Goal: Transaction & Acquisition: Purchase product/service

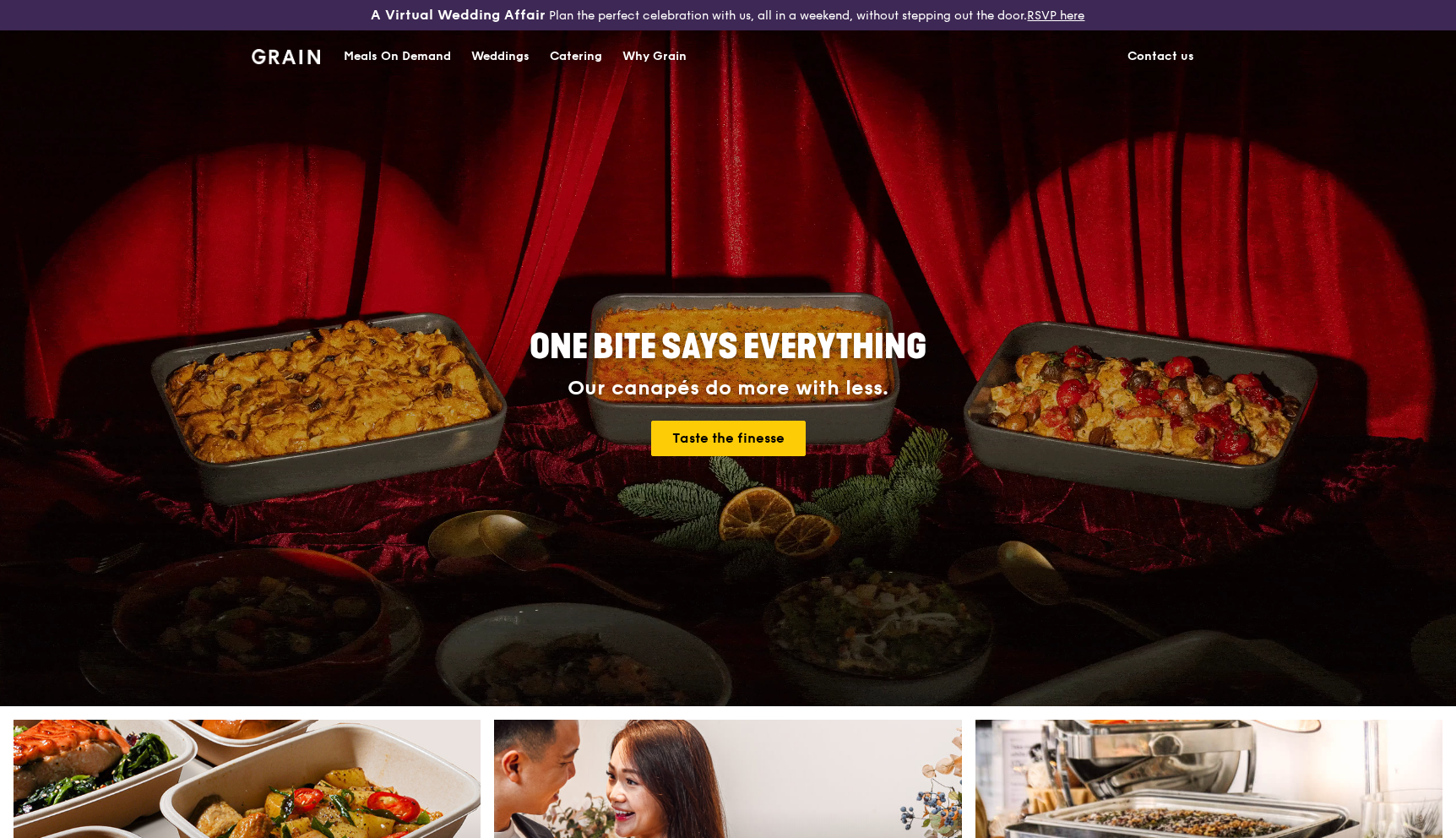
click at [644, 51] on div "Why Grain" at bounding box center [654, 57] width 64 height 50
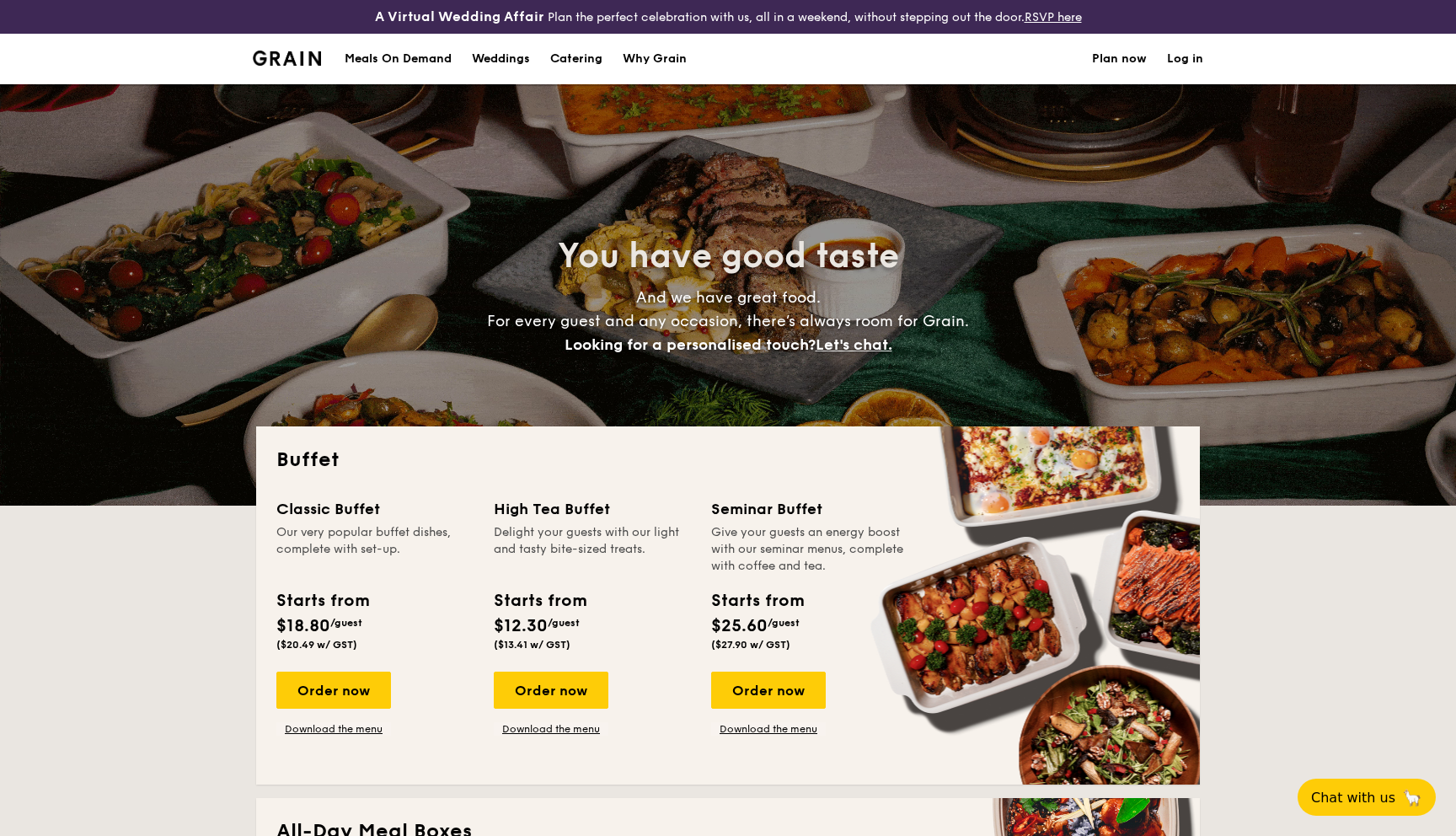
select select
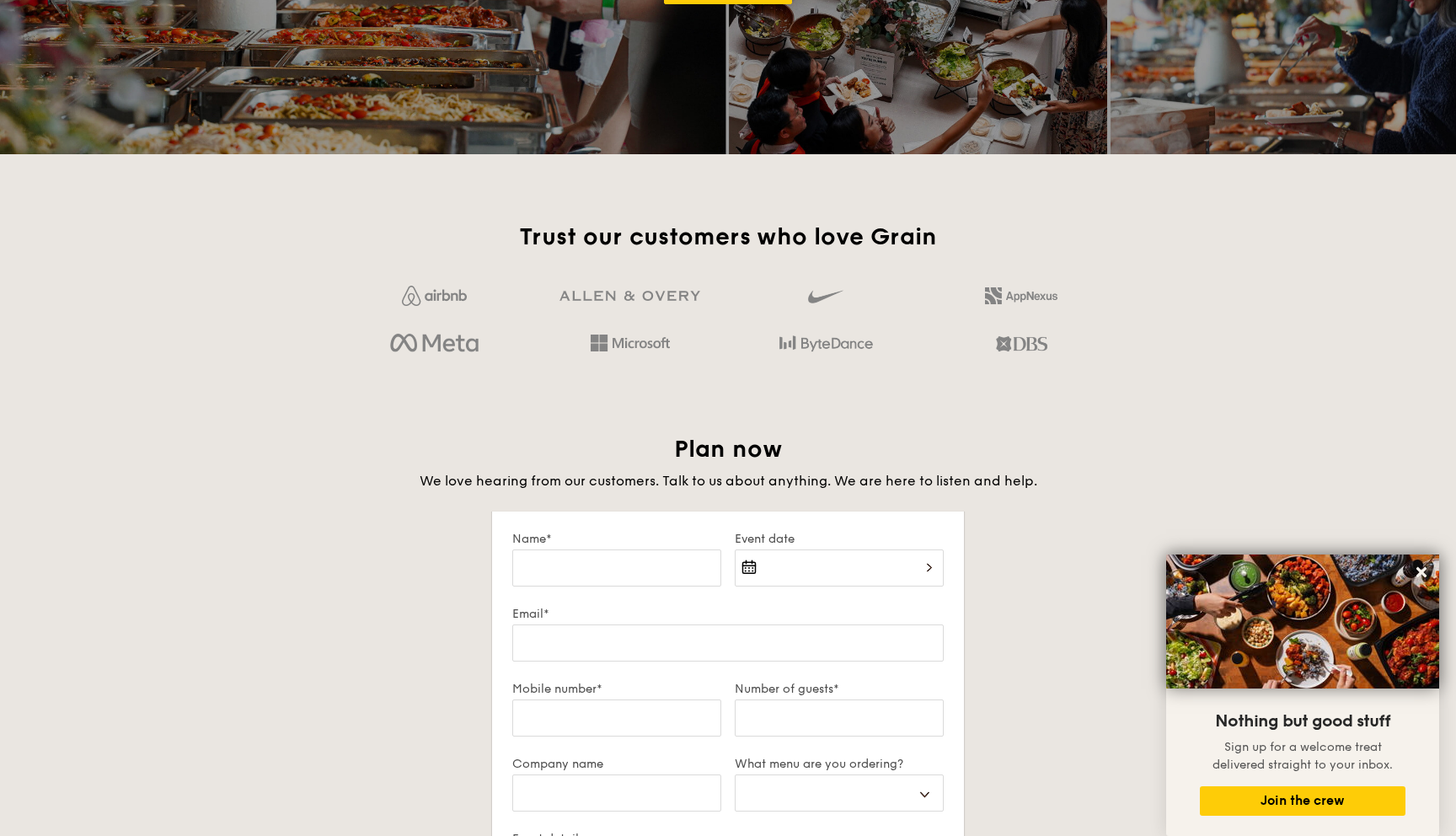
scroll to position [2756, 0]
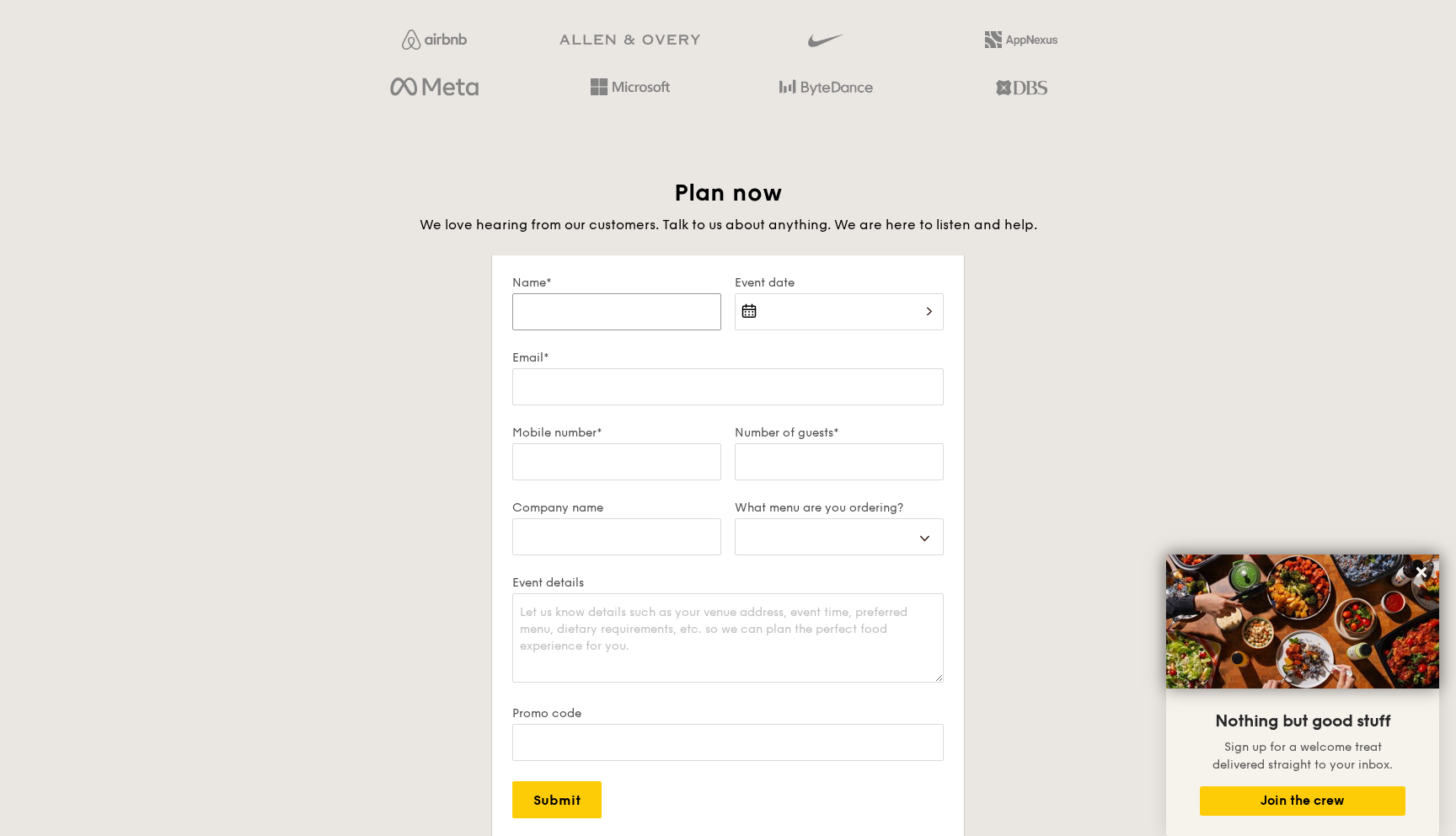
click at [614, 318] on input "Name*" at bounding box center [616, 311] width 209 height 37
click at [646, 243] on div "Plan now We love hearing from our customers. Talk to us about anything. We are …" at bounding box center [728, 569] width 944 height 782
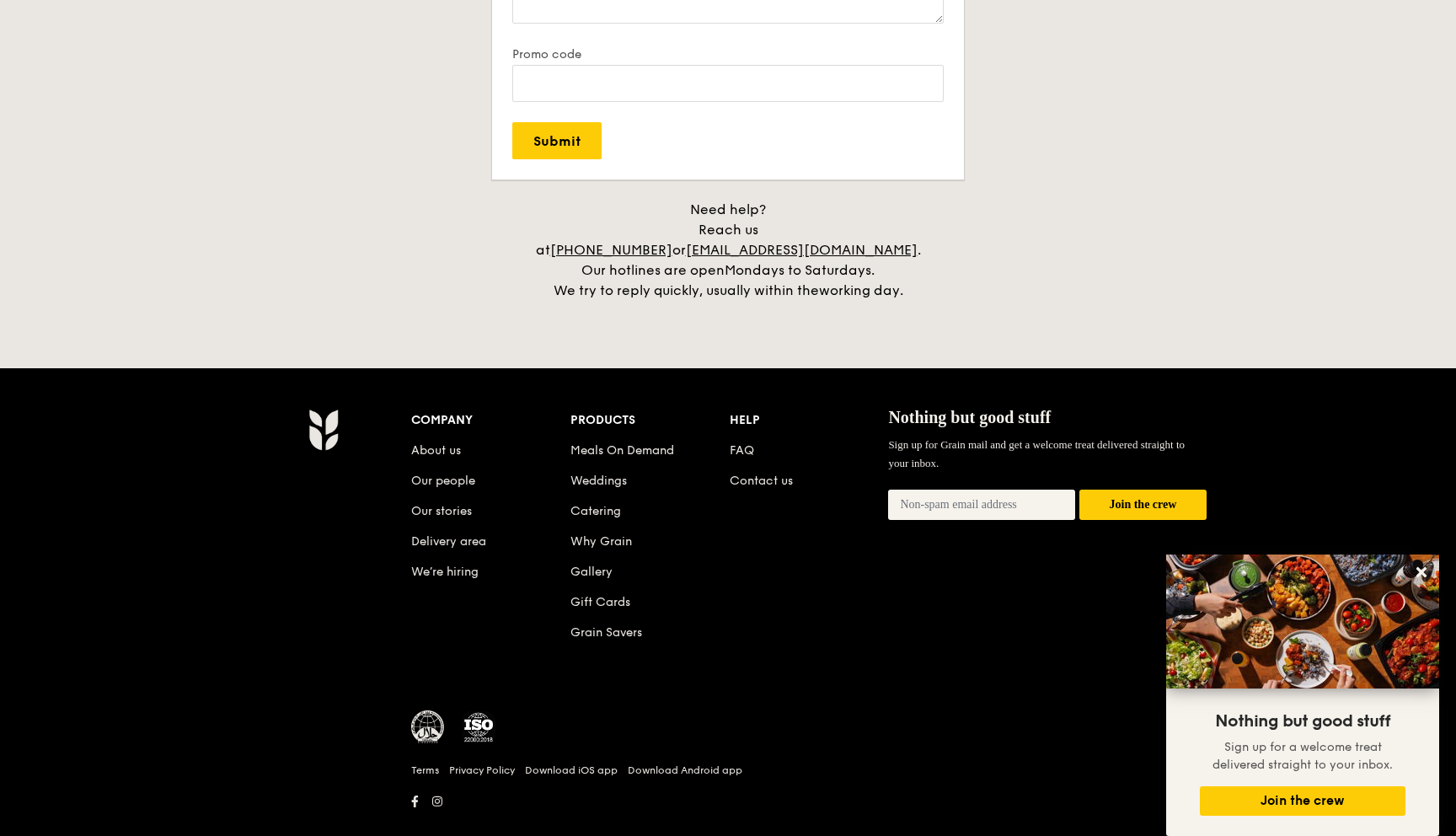
scroll to position [3413, 0]
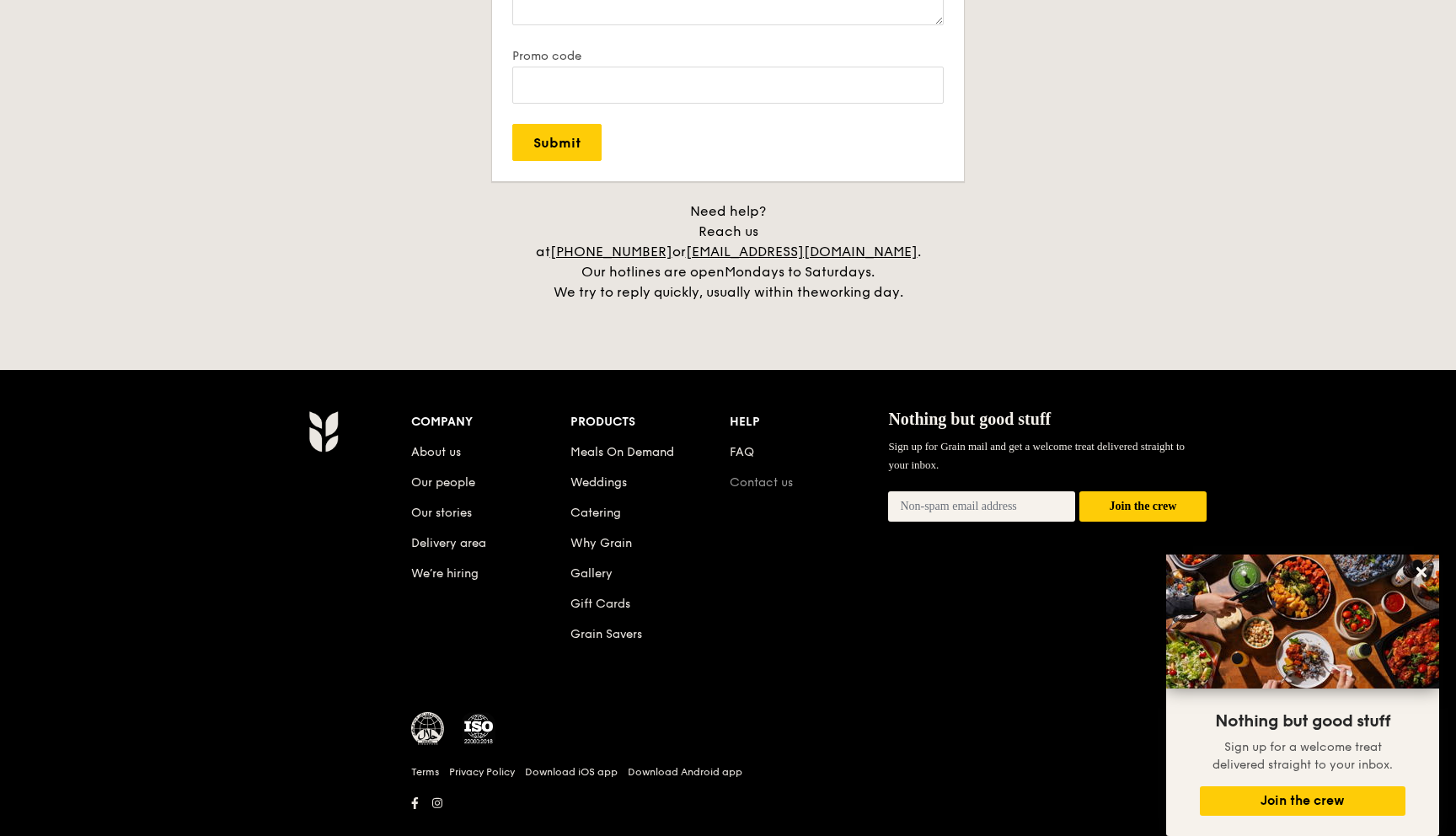
click at [750, 475] on link "Contact us" at bounding box center [761, 483] width 63 height 14
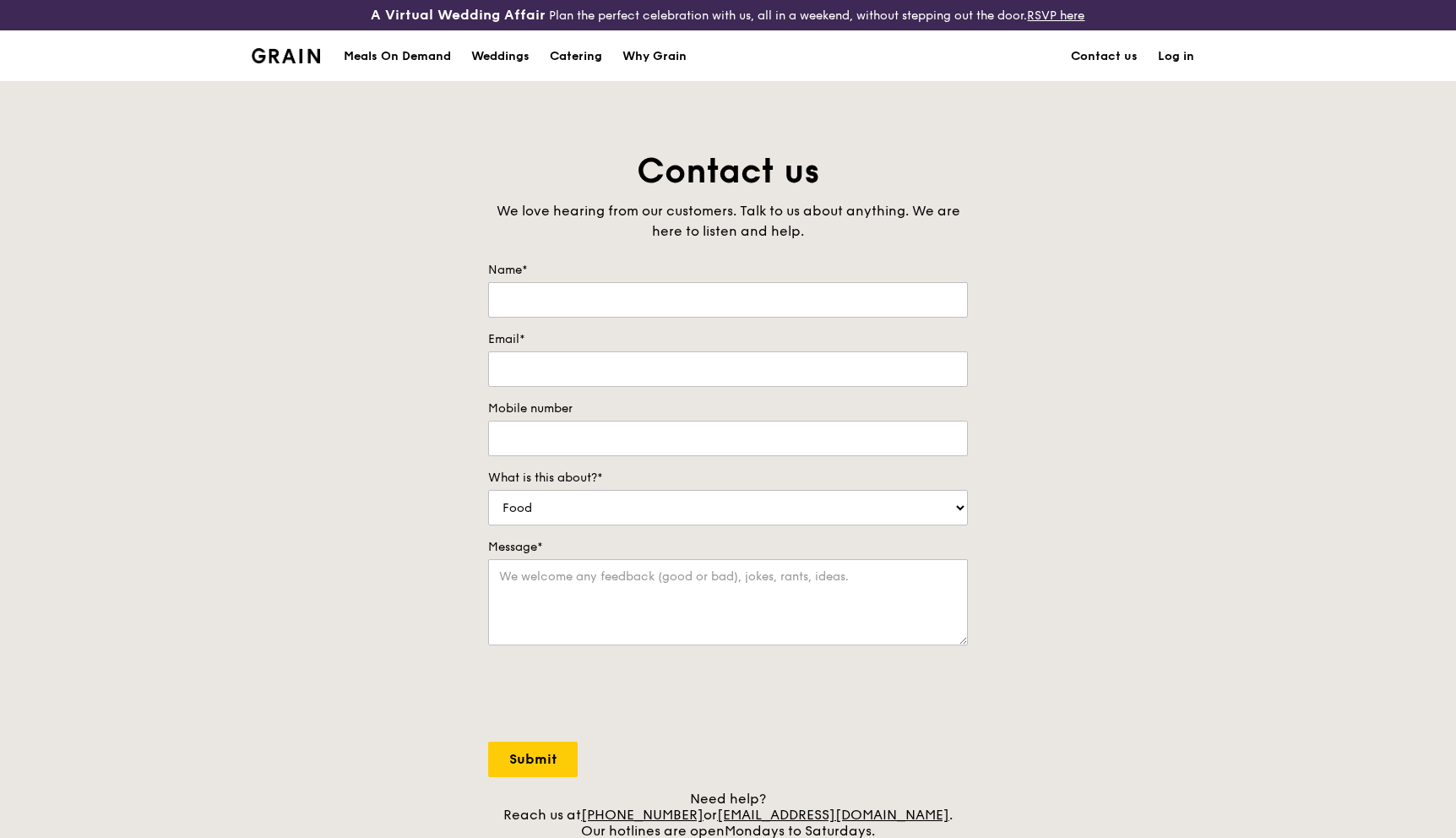
scroll to position [584, 0]
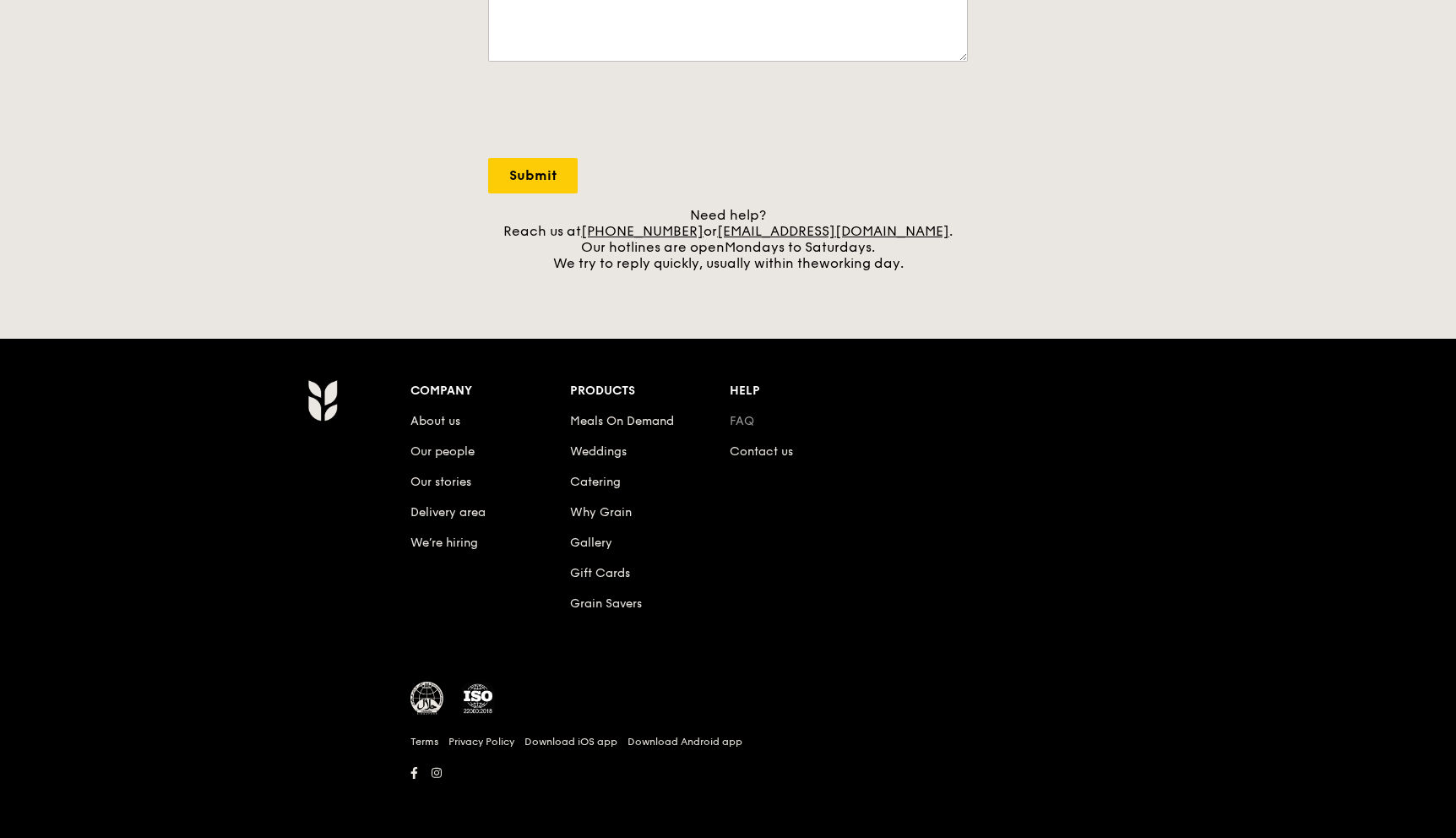
click at [748, 423] on link "FAQ" at bounding box center [742, 421] width 24 height 14
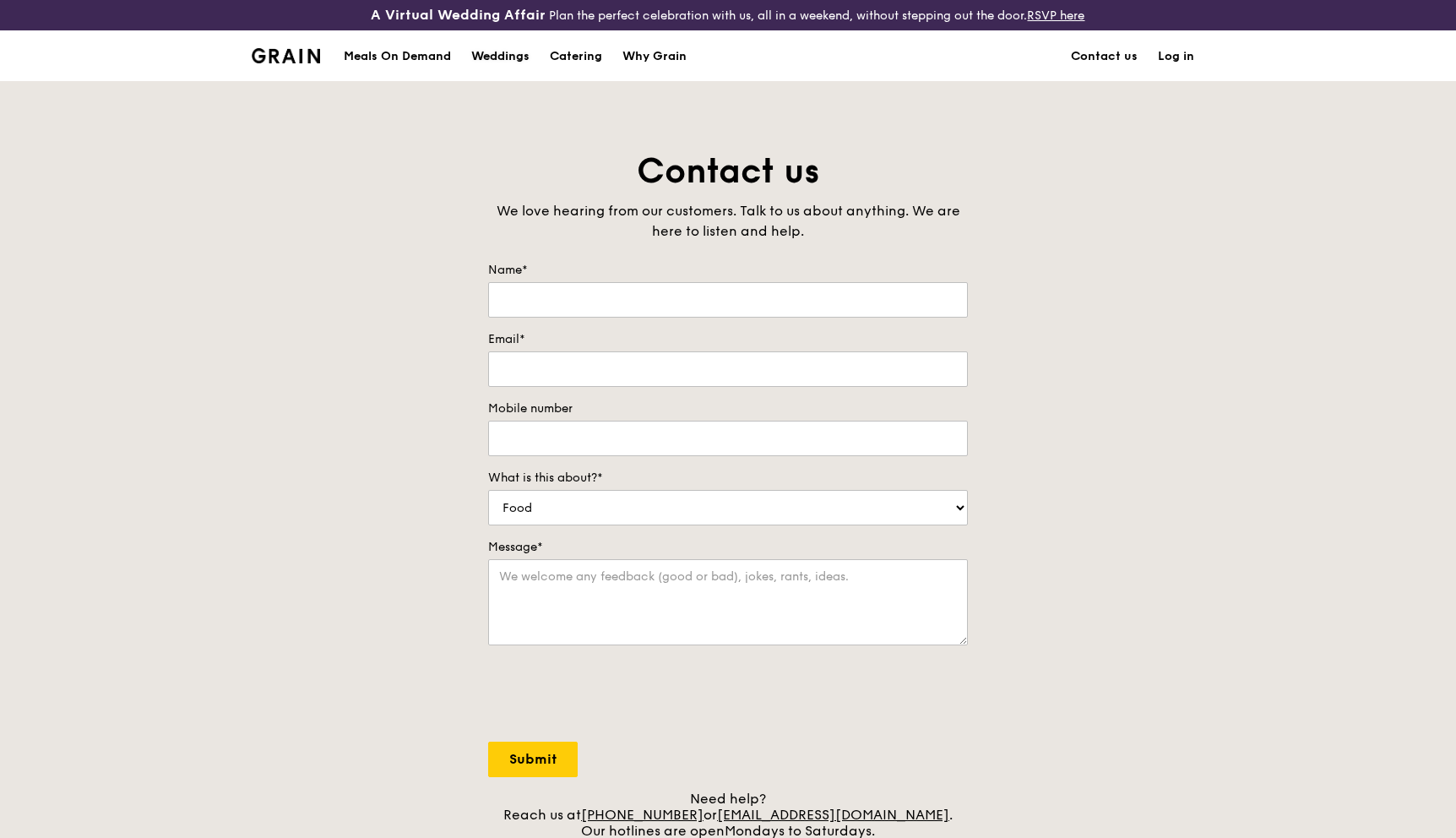
click at [512, 58] on div "Weddings" at bounding box center [500, 57] width 58 height 50
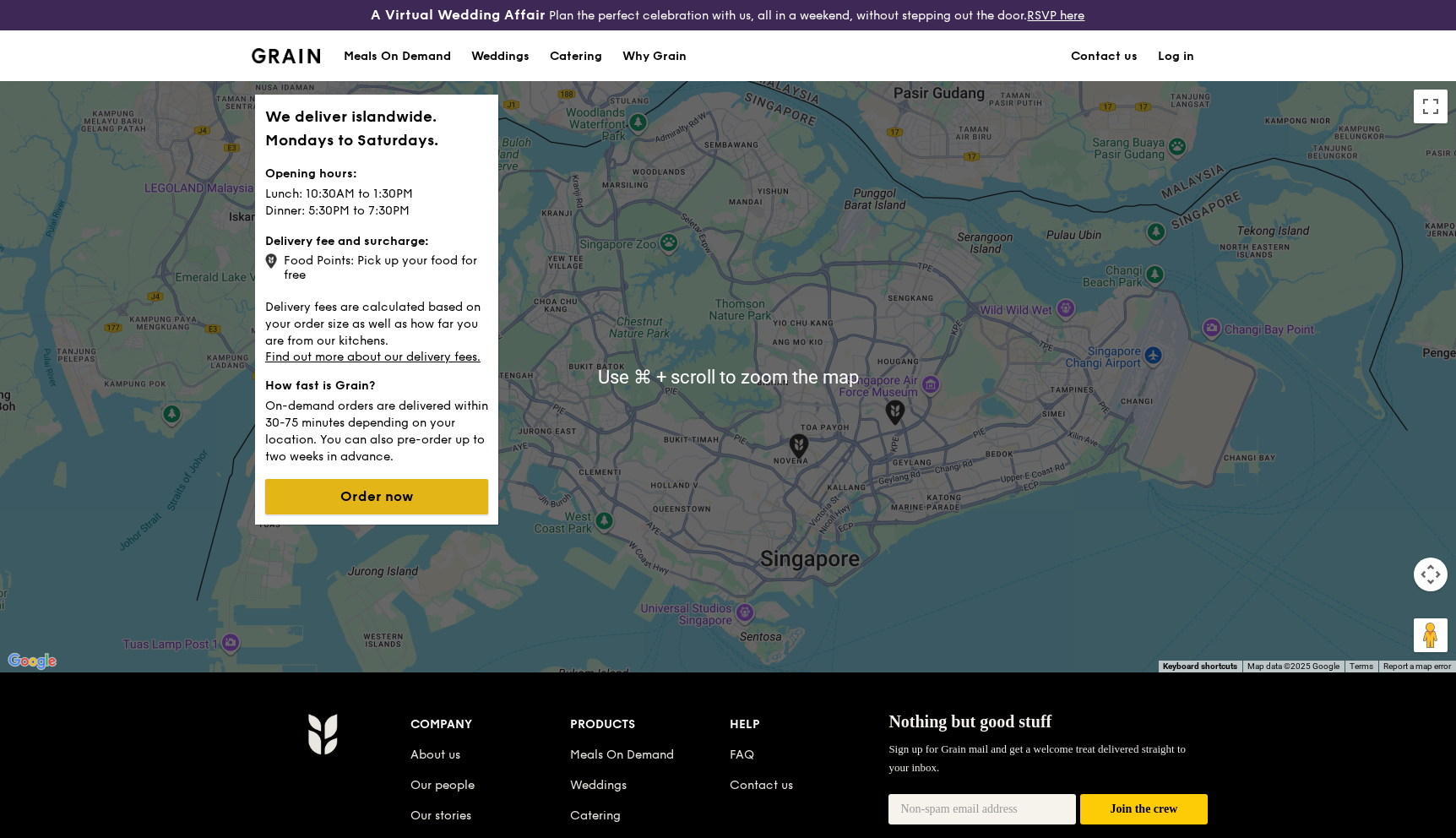
click at [420, 507] on button "Order now" at bounding box center [377, 496] width 223 height 35
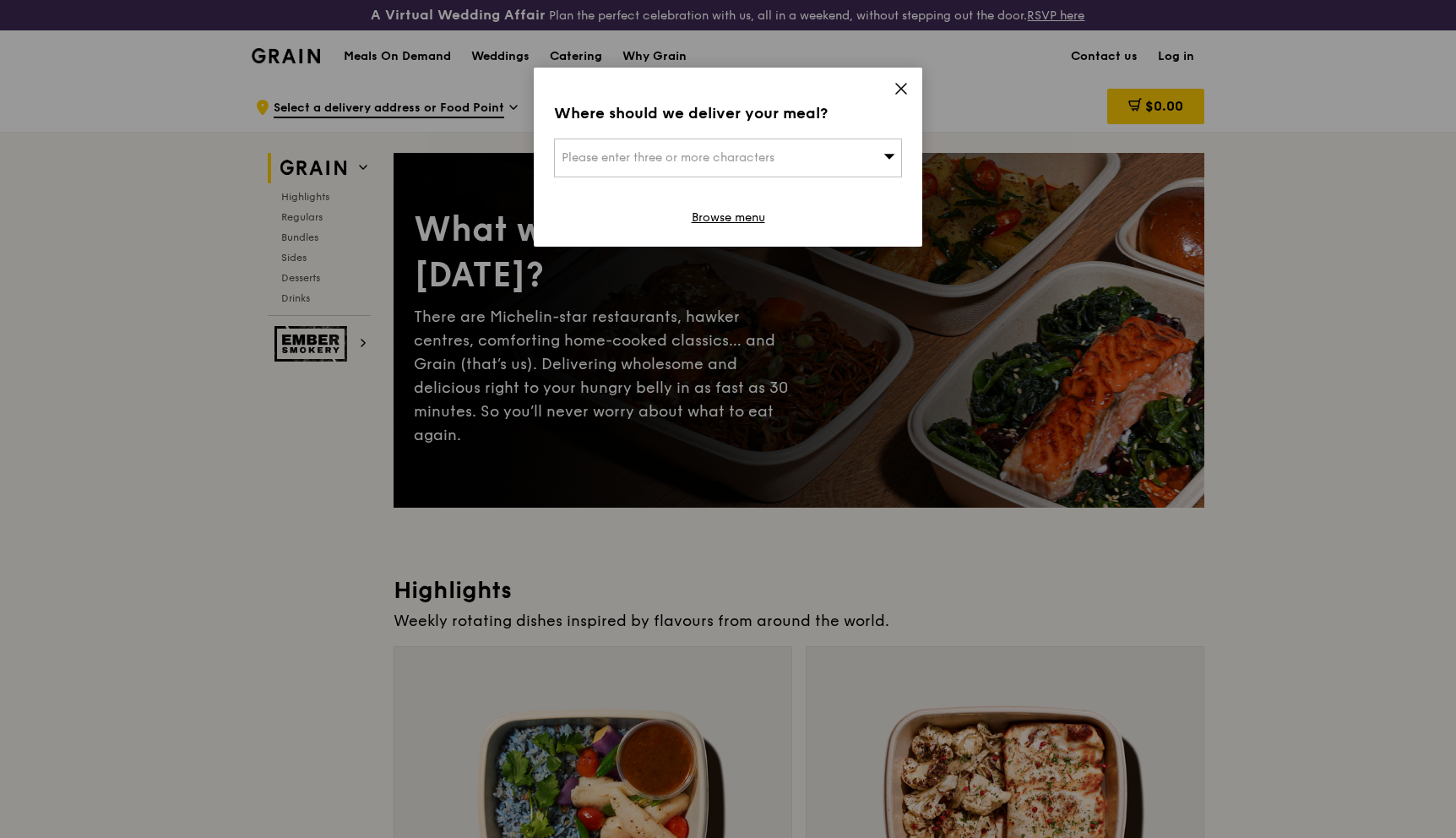
click at [743, 160] on span "Please enter three or more characters" at bounding box center [668, 157] width 213 height 14
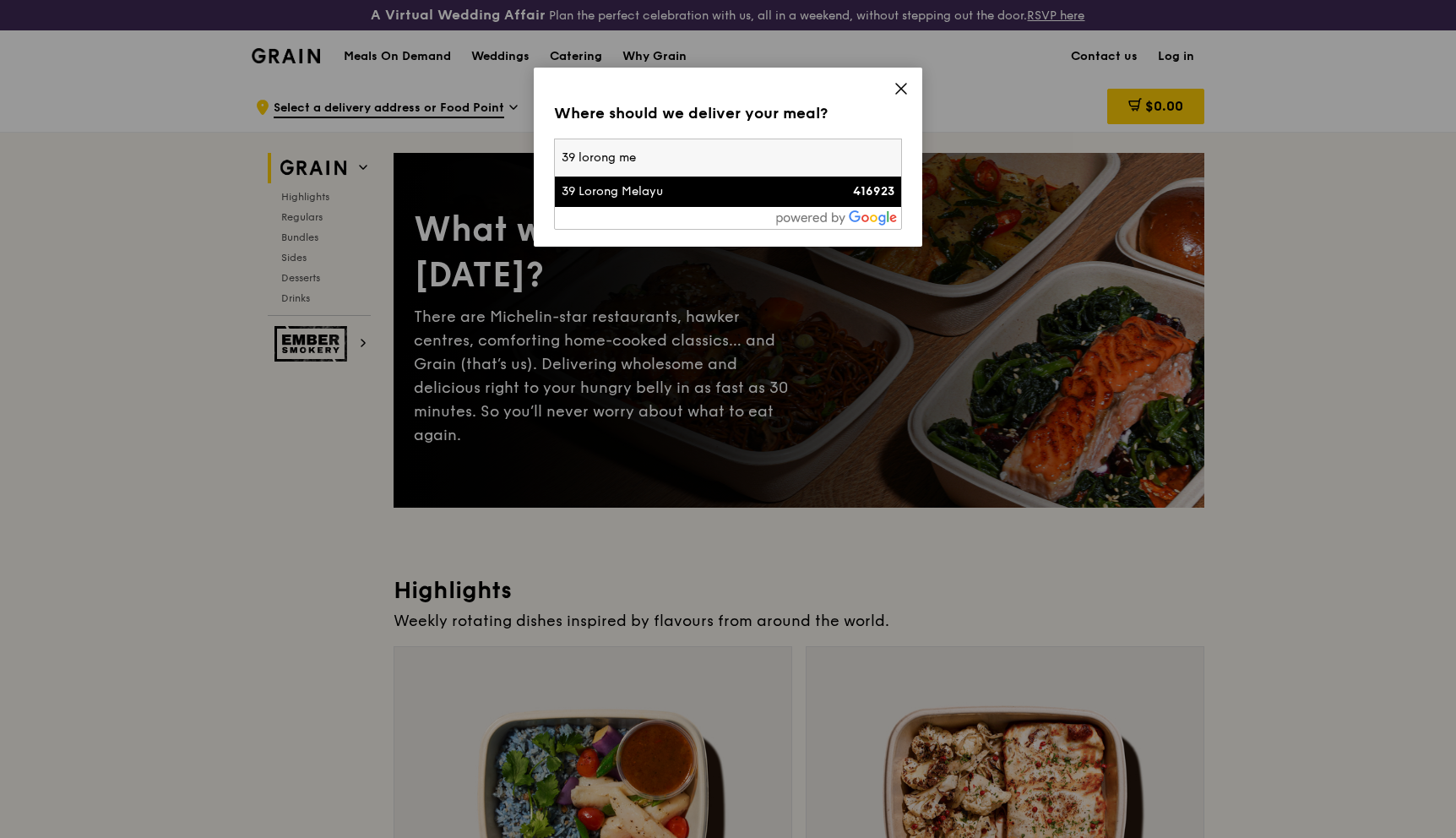
type input "39 lorong me"
click at [678, 201] on li "39 Lorong Melayu 416923" at bounding box center [728, 192] width 346 height 31
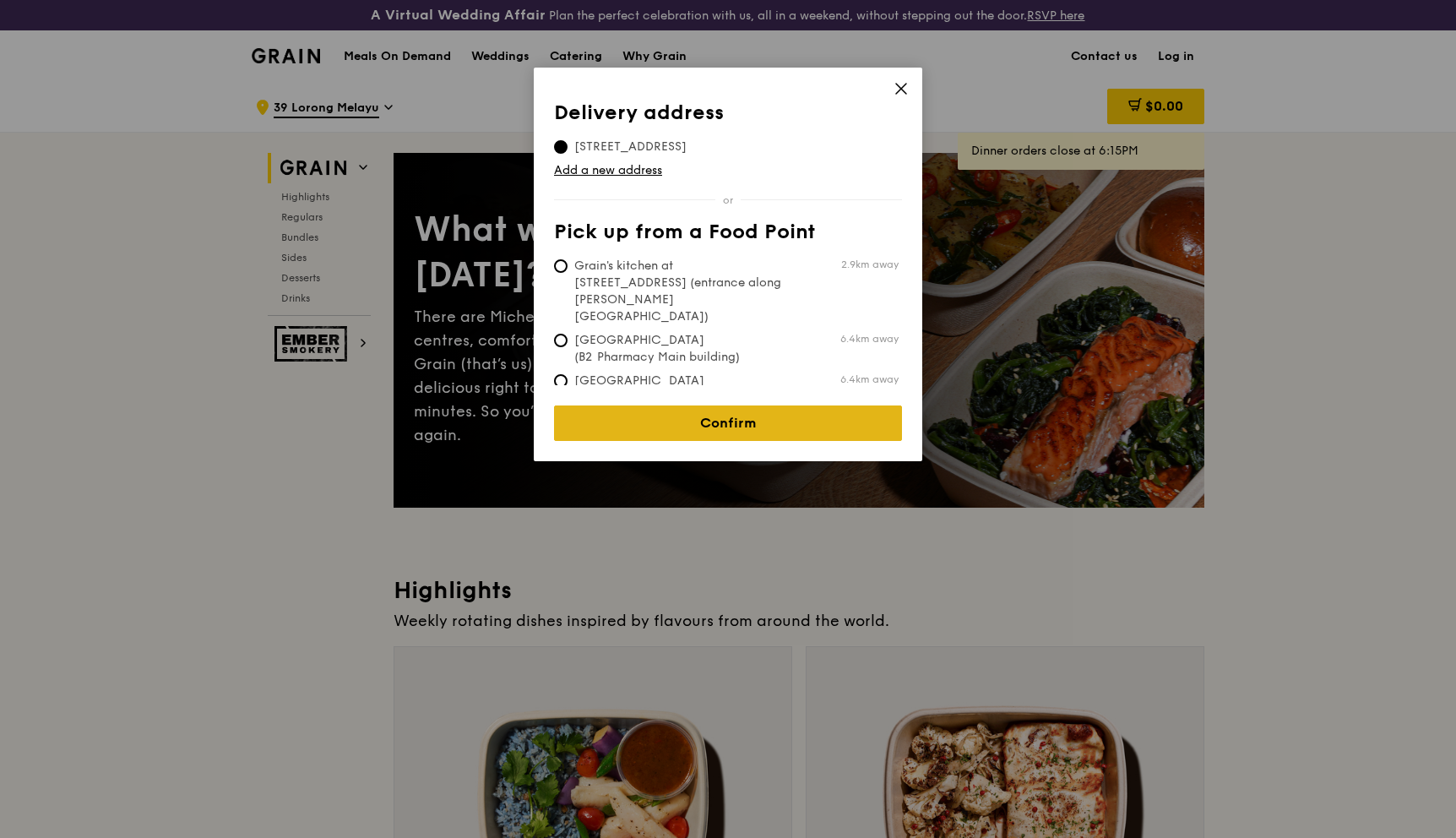
click at [716, 406] on link "Confirm" at bounding box center [728, 423] width 348 height 35
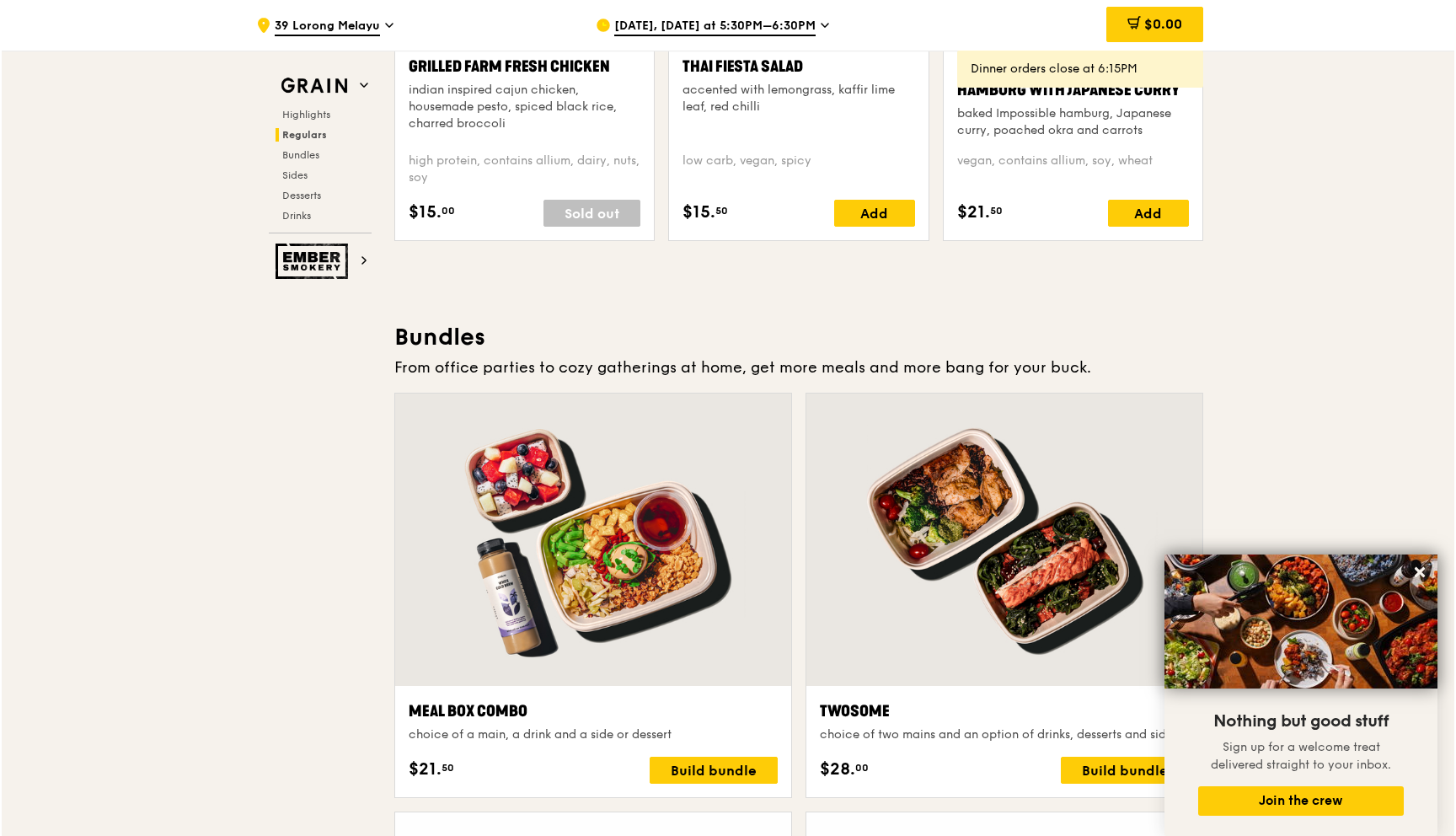
scroll to position [2486, 0]
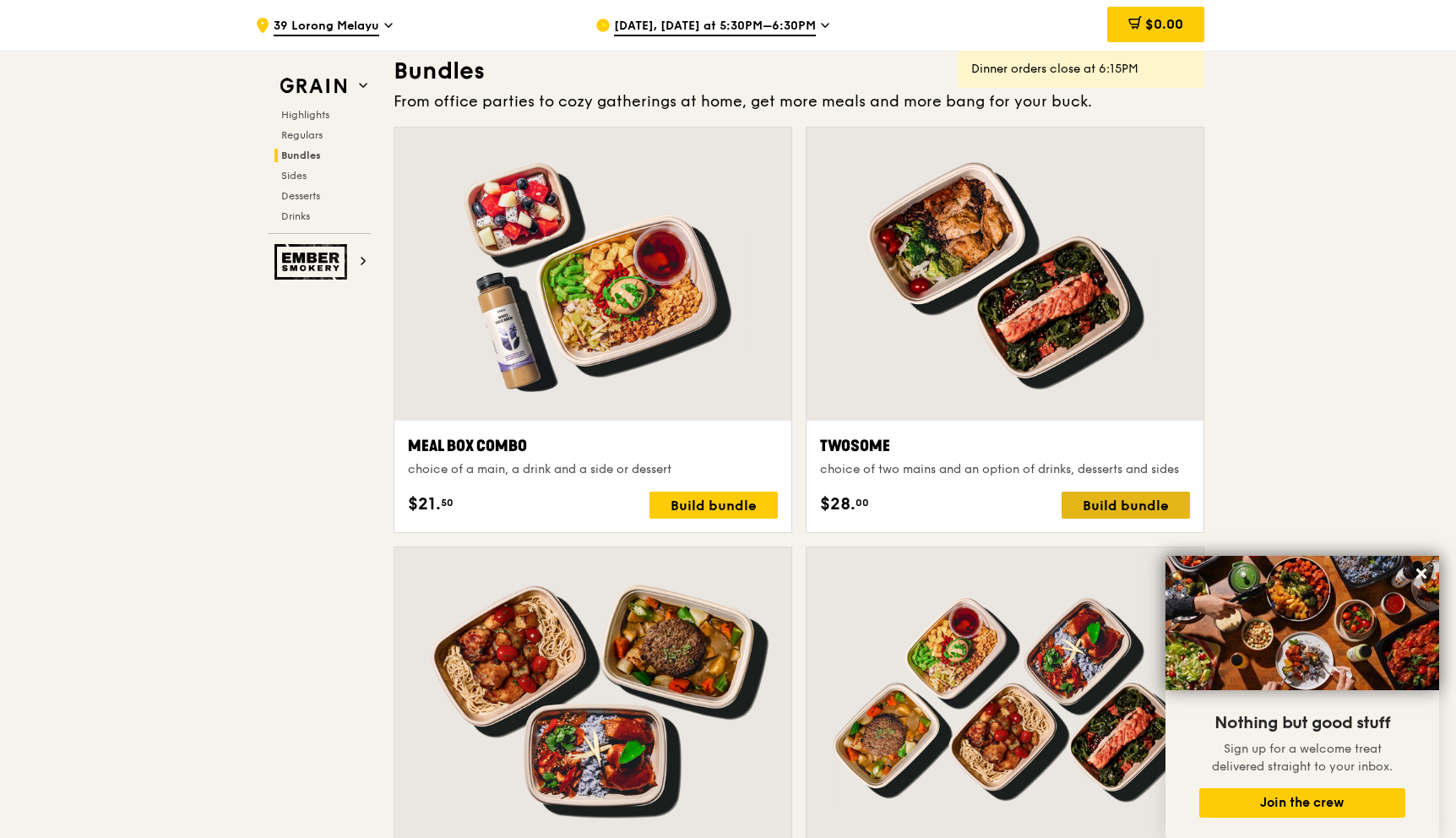
click at [1095, 508] on div "Build bundle" at bounding box center [1126, 505] width 129 height 27
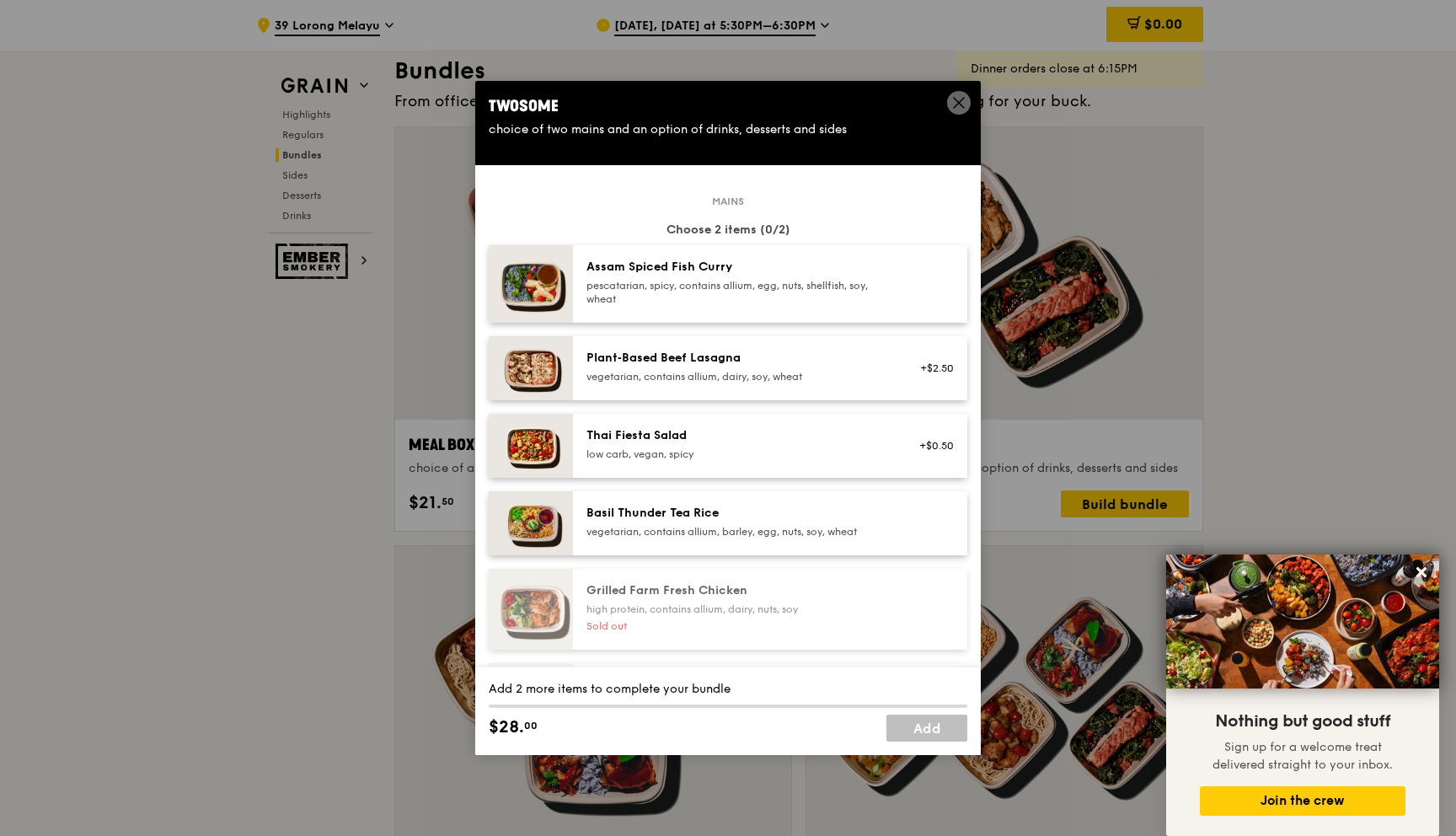
click at [841, 286] on div "pescatarian, spicy, contains allium, egg, nuts, shellfish, soy, wheat" at bounding box center [737, 292] width 302 height 27
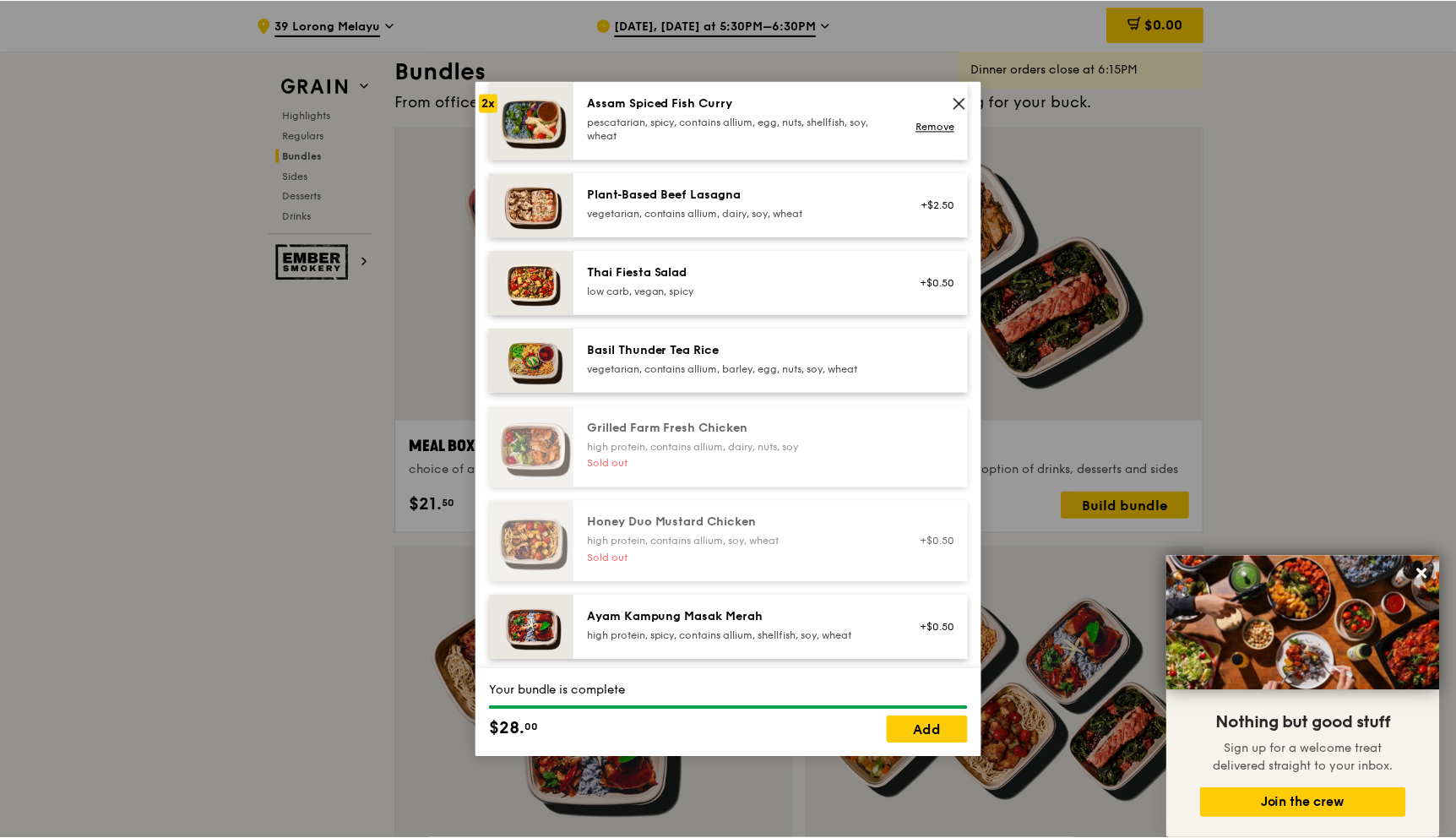
scroll to position [273, 0]
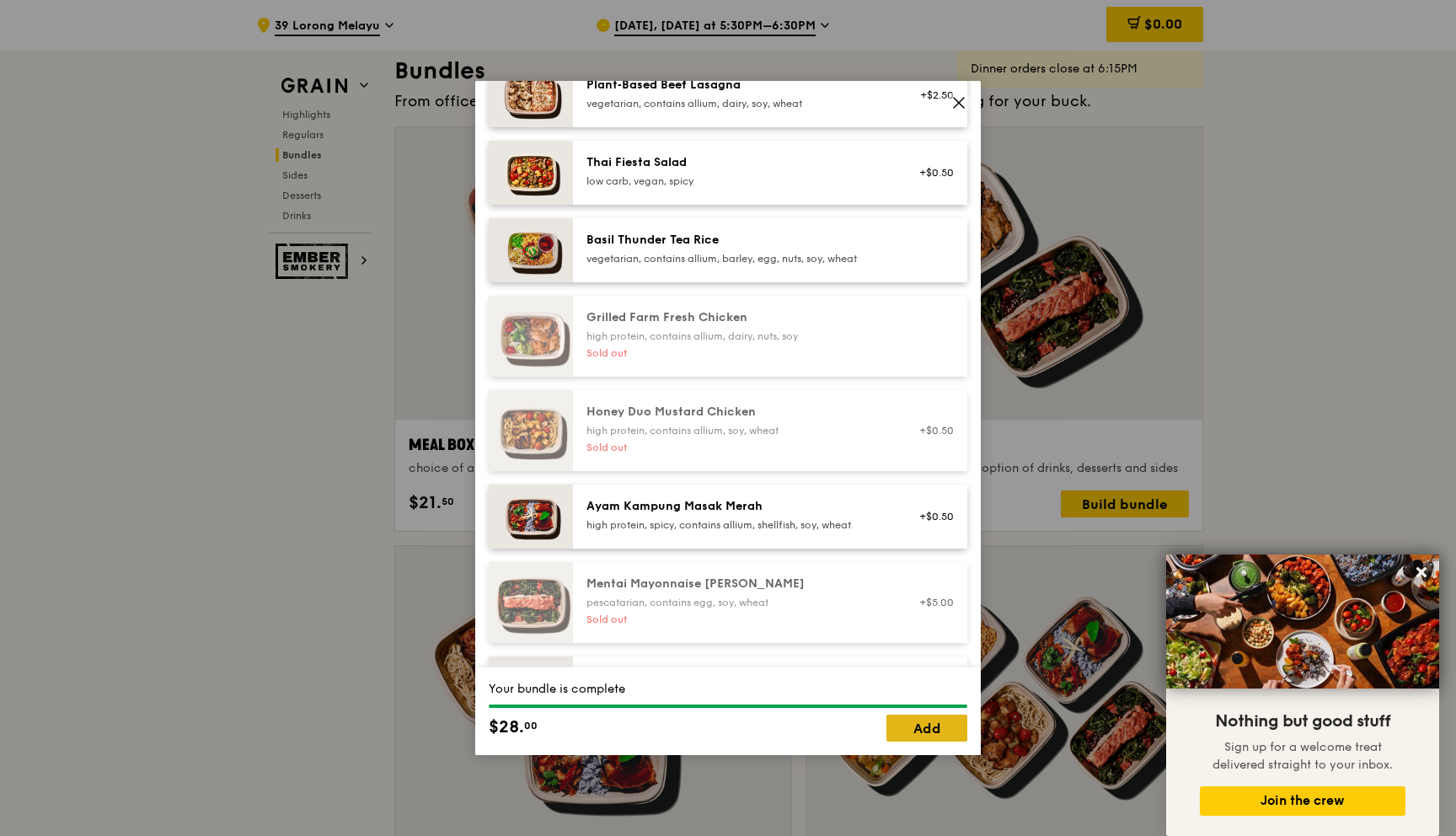
click at [902, 730] on link "Add" at bounding box center [927, 727] width 81 height 27
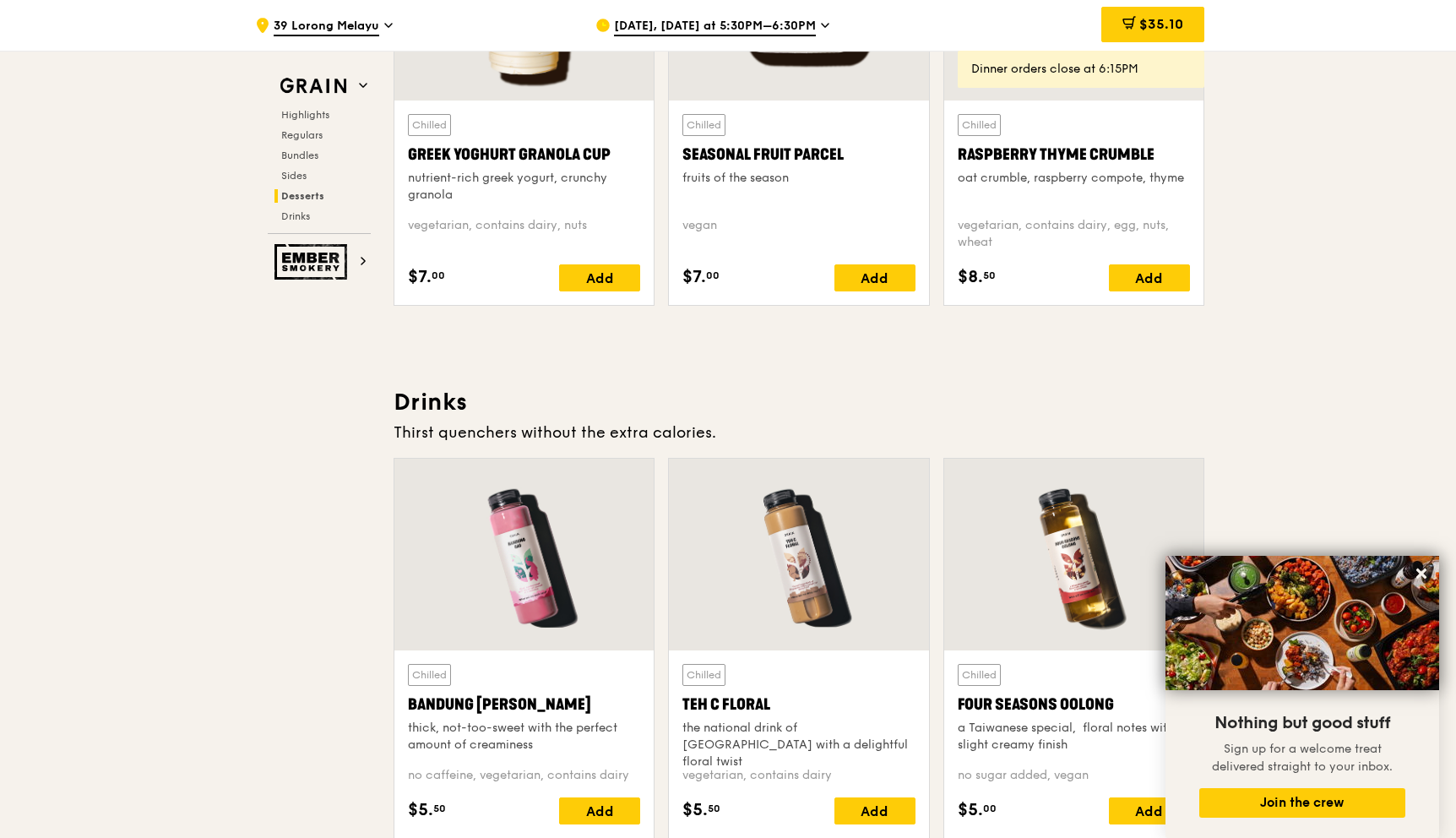
scroll to position [5707, 0]
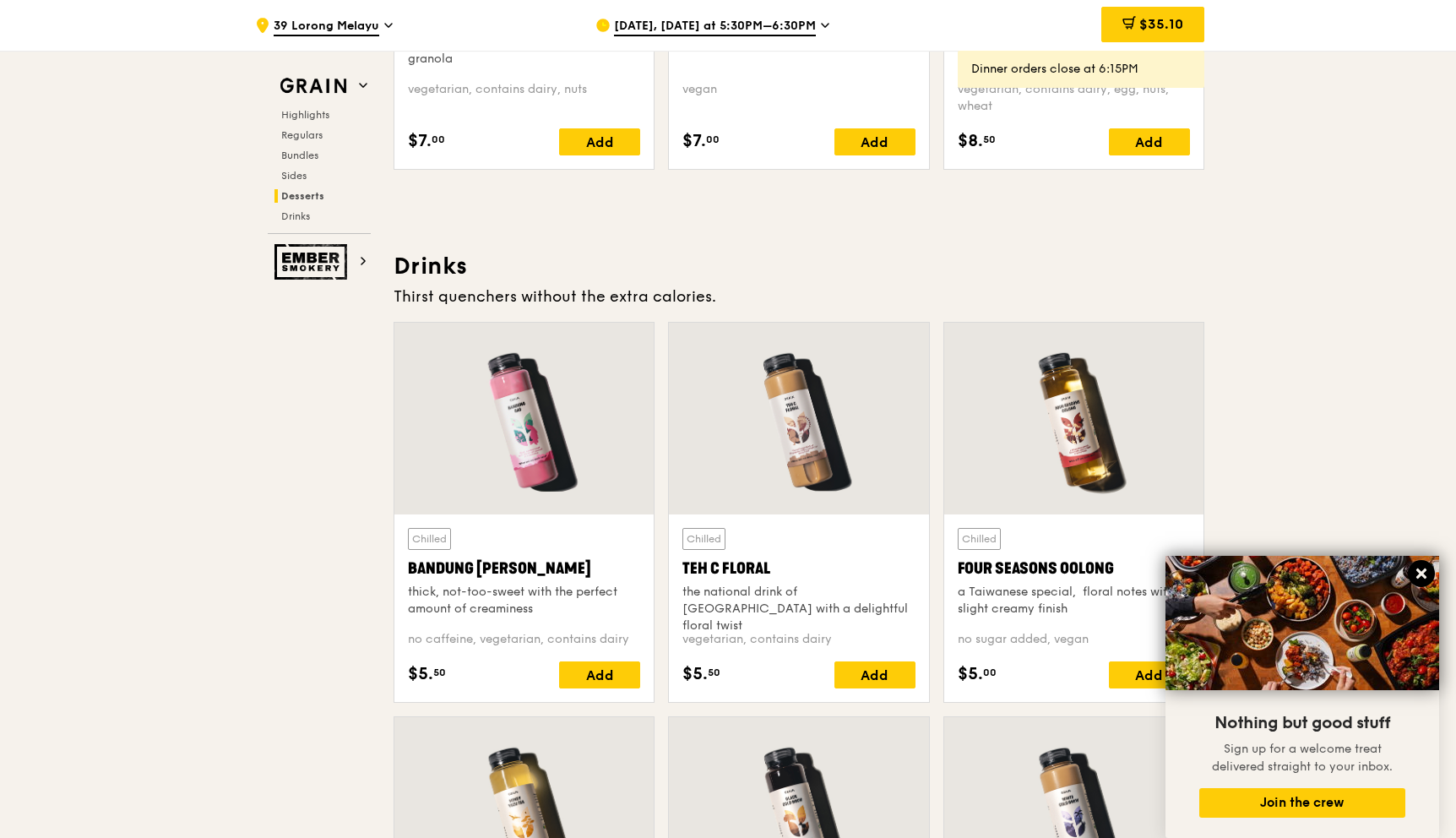
click at [1414, 570] on icon at bounding box center [1421, 573] width 15 height 15
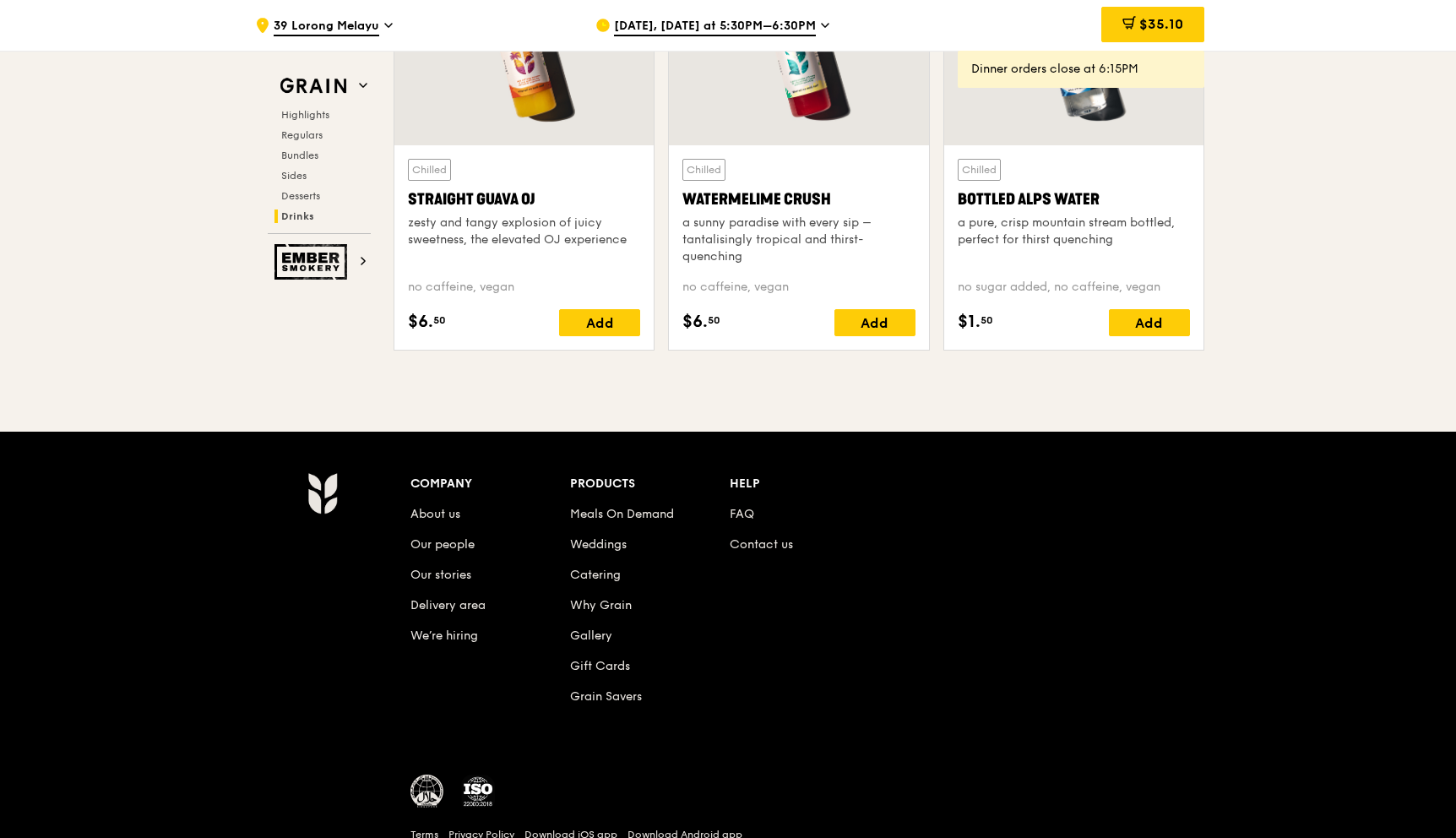
scroll to position [6937, 0]
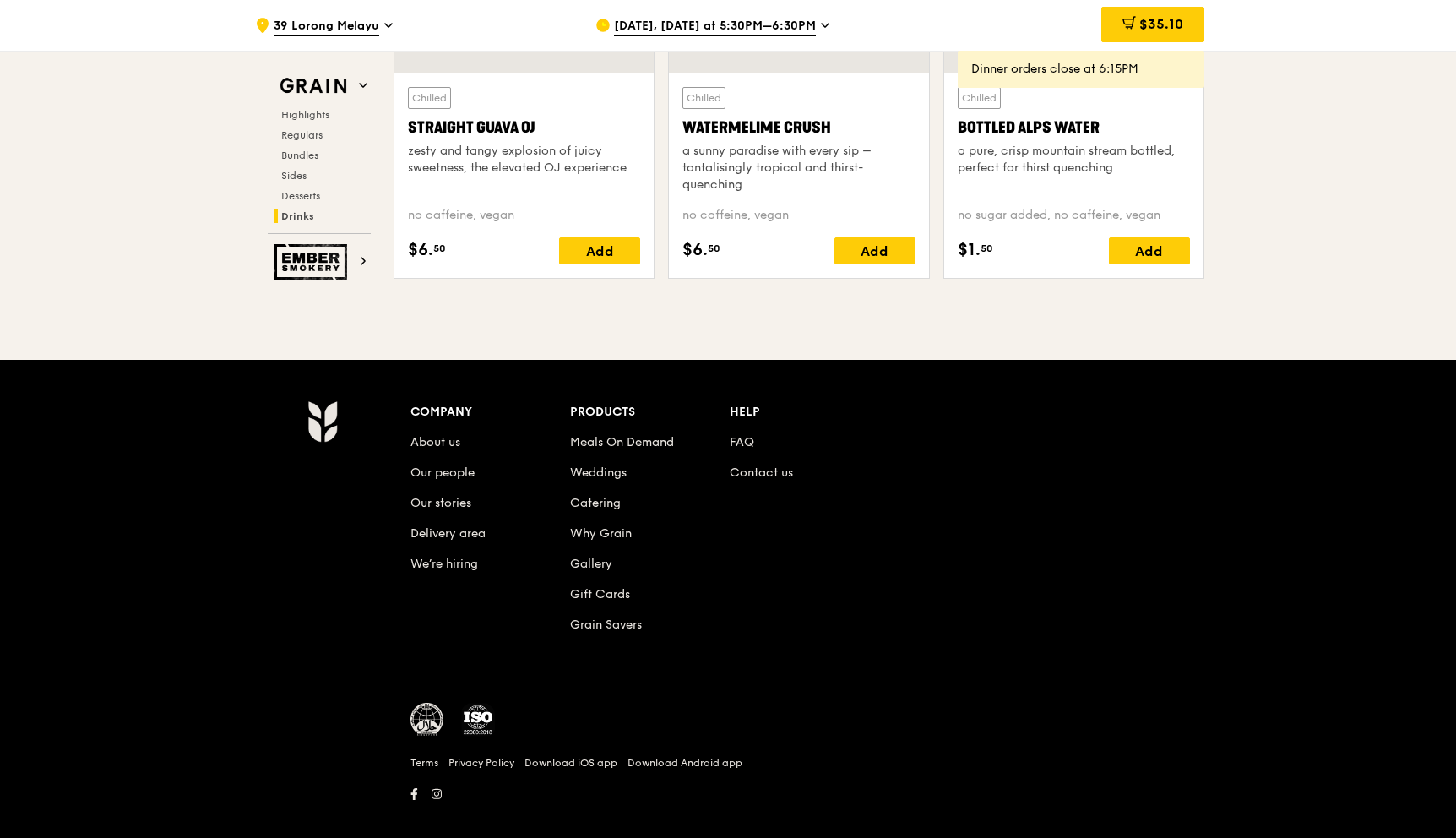
click at [310, 238] on div "Grain Highlights Regulars Bundles Sides Desserts Drinks Ember Smokery" at bounding box center [319, 175] width 103 height 209
click at [326, 272] on img at bounding box center [313, 261] width 77 height 35
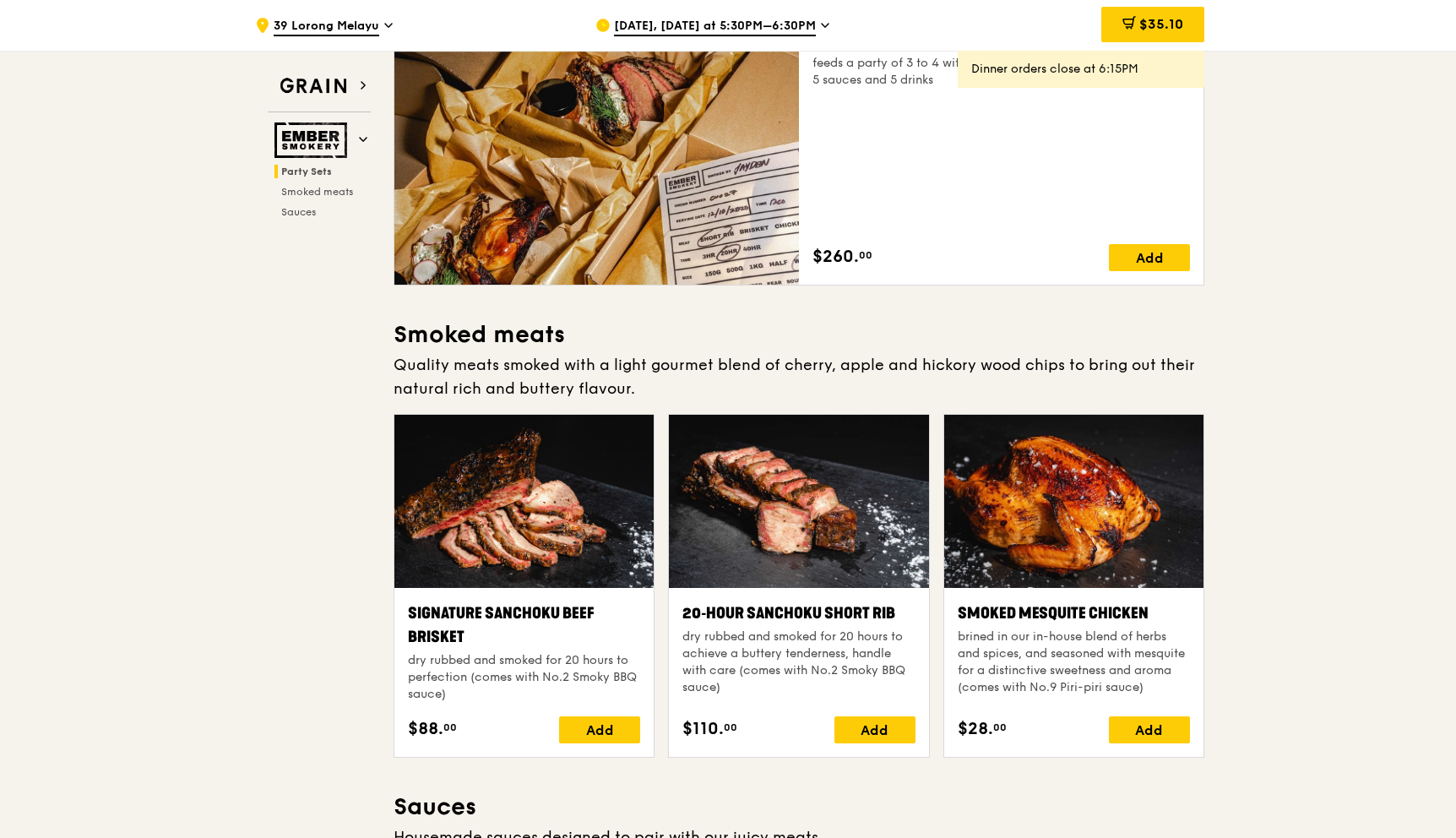
scroll to position [246, 0]
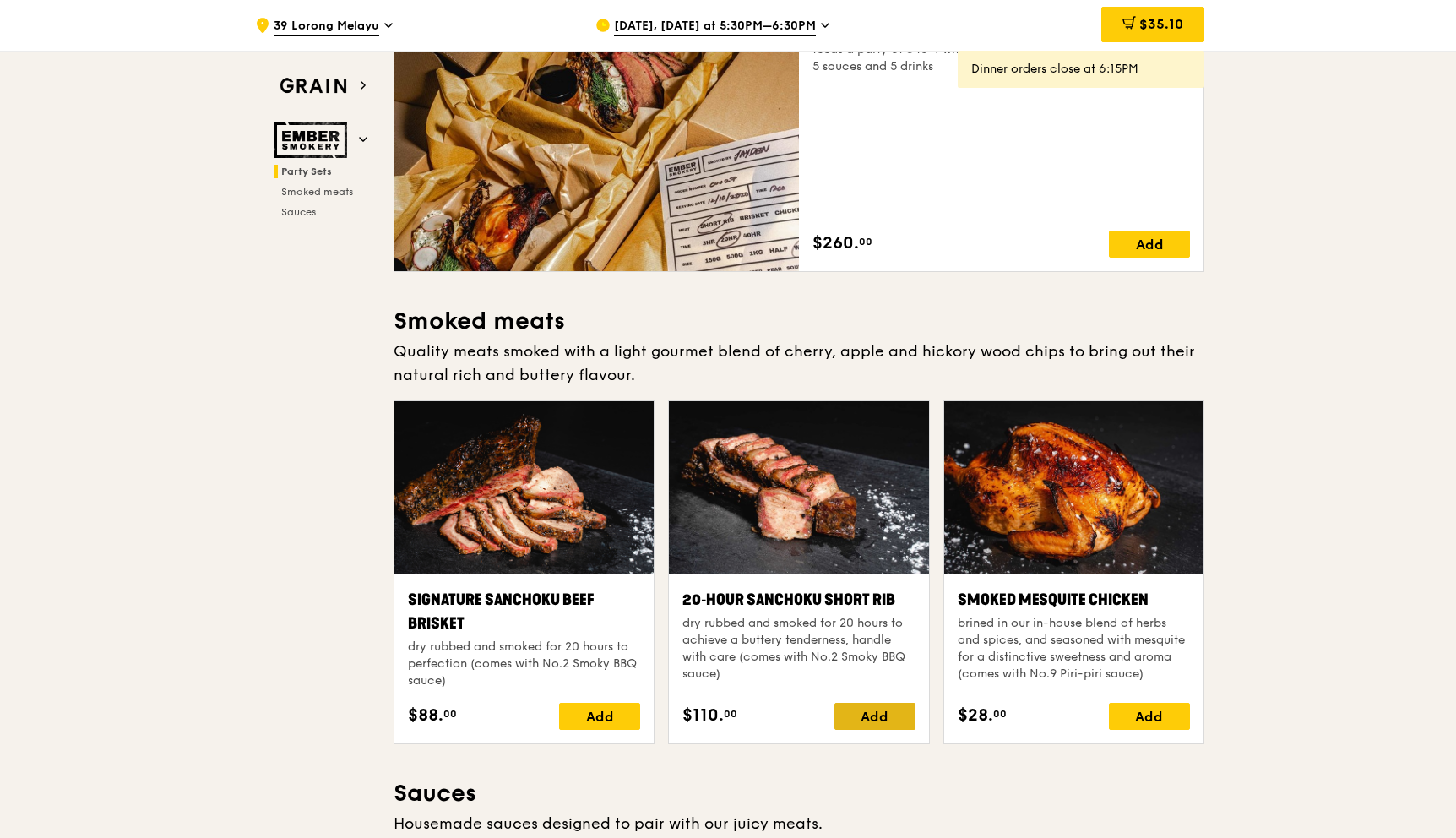
click at [852, 702] on div "Add" at bounding box center [875, 716] width 81 height 27
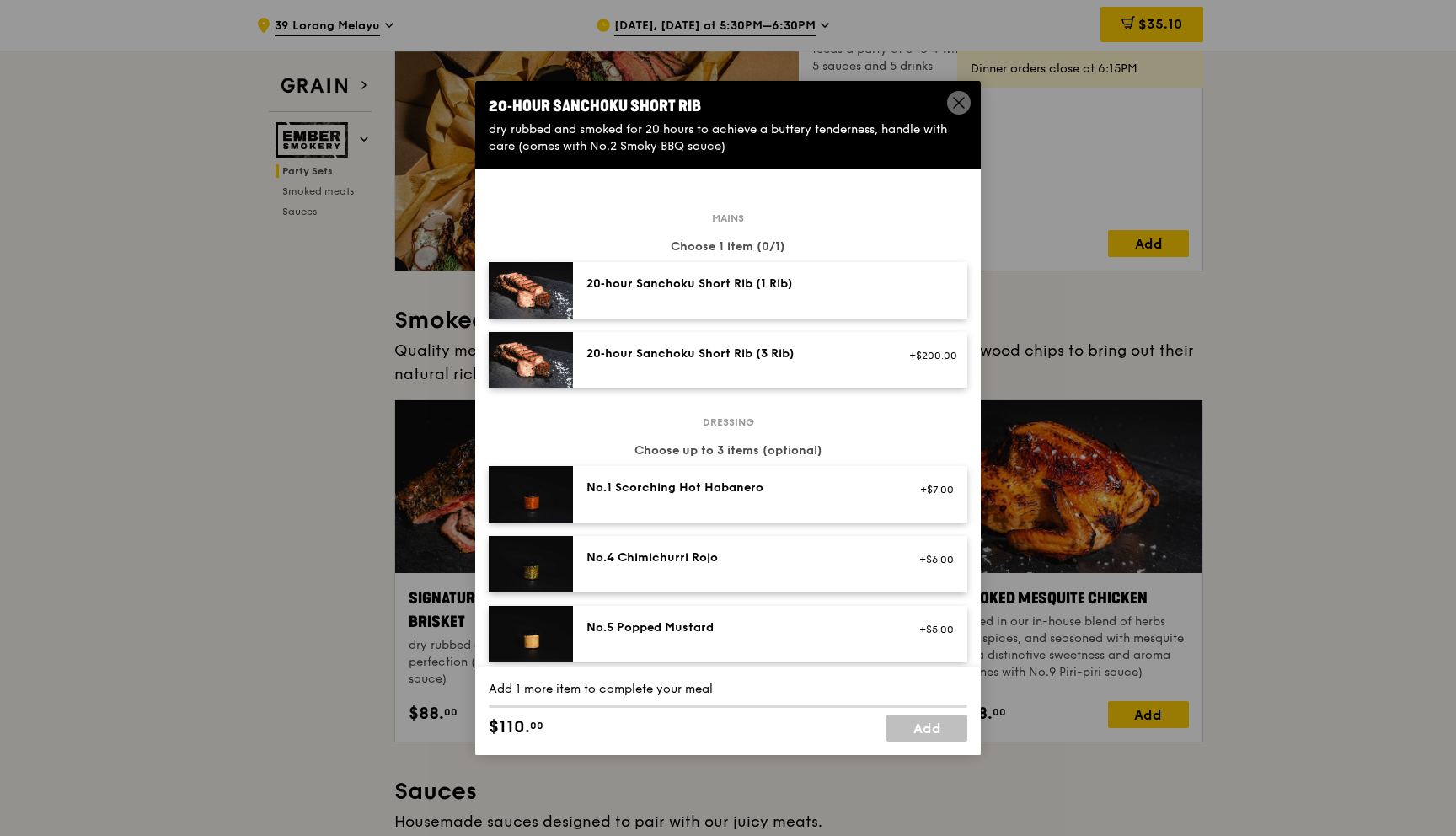
click at [801, 292] on div "20‑hour Sanchoku Short Rib (1 Rib)" at bounding box center [737, 283] width 302 height 17
click at [938, 718] on link "Add" at bounding box center [927, 727] width 81 height 27
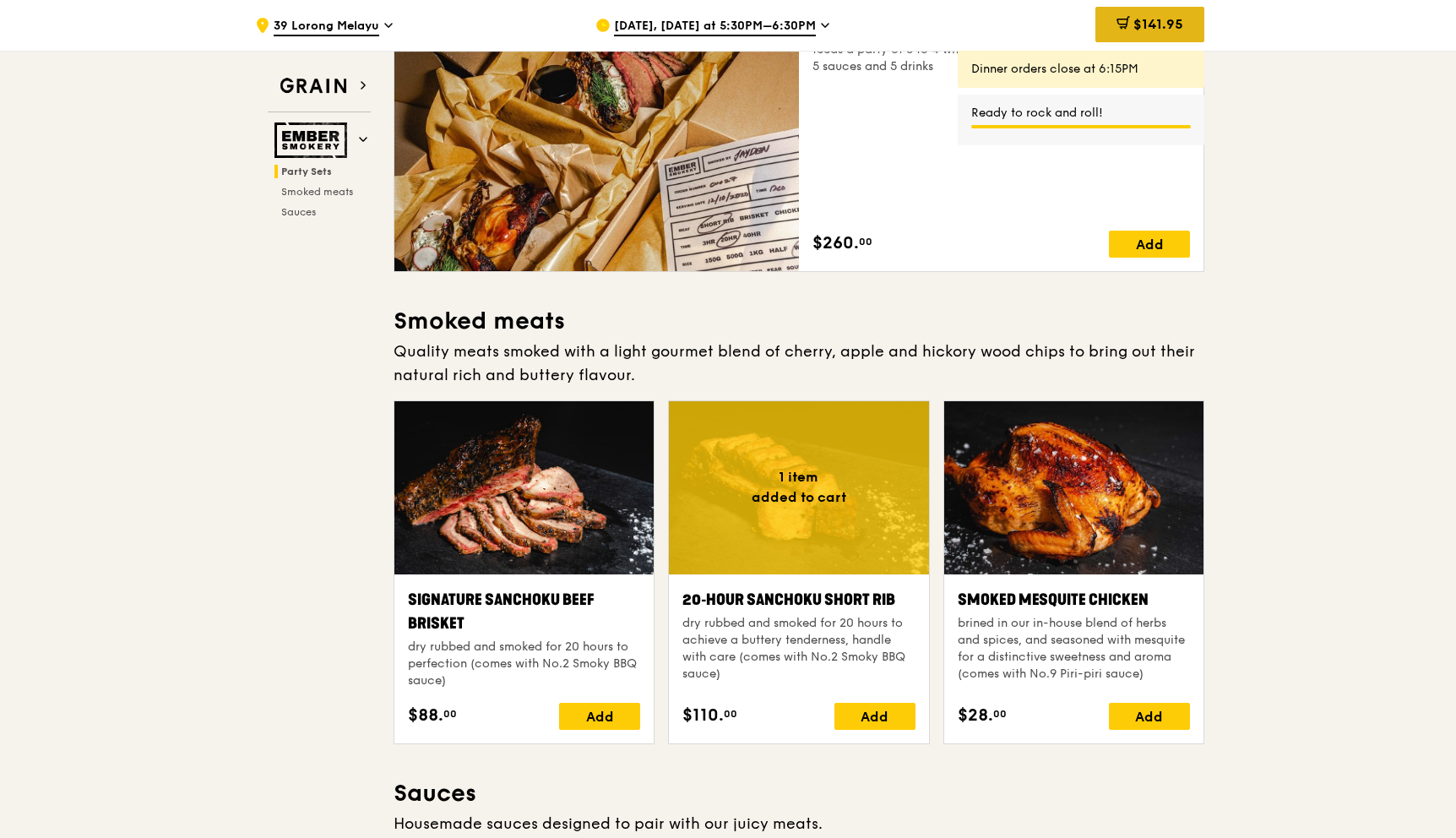
click at [1182, 35] on div "$141.95" at bounding box center [1149, 24] width 109 height 35
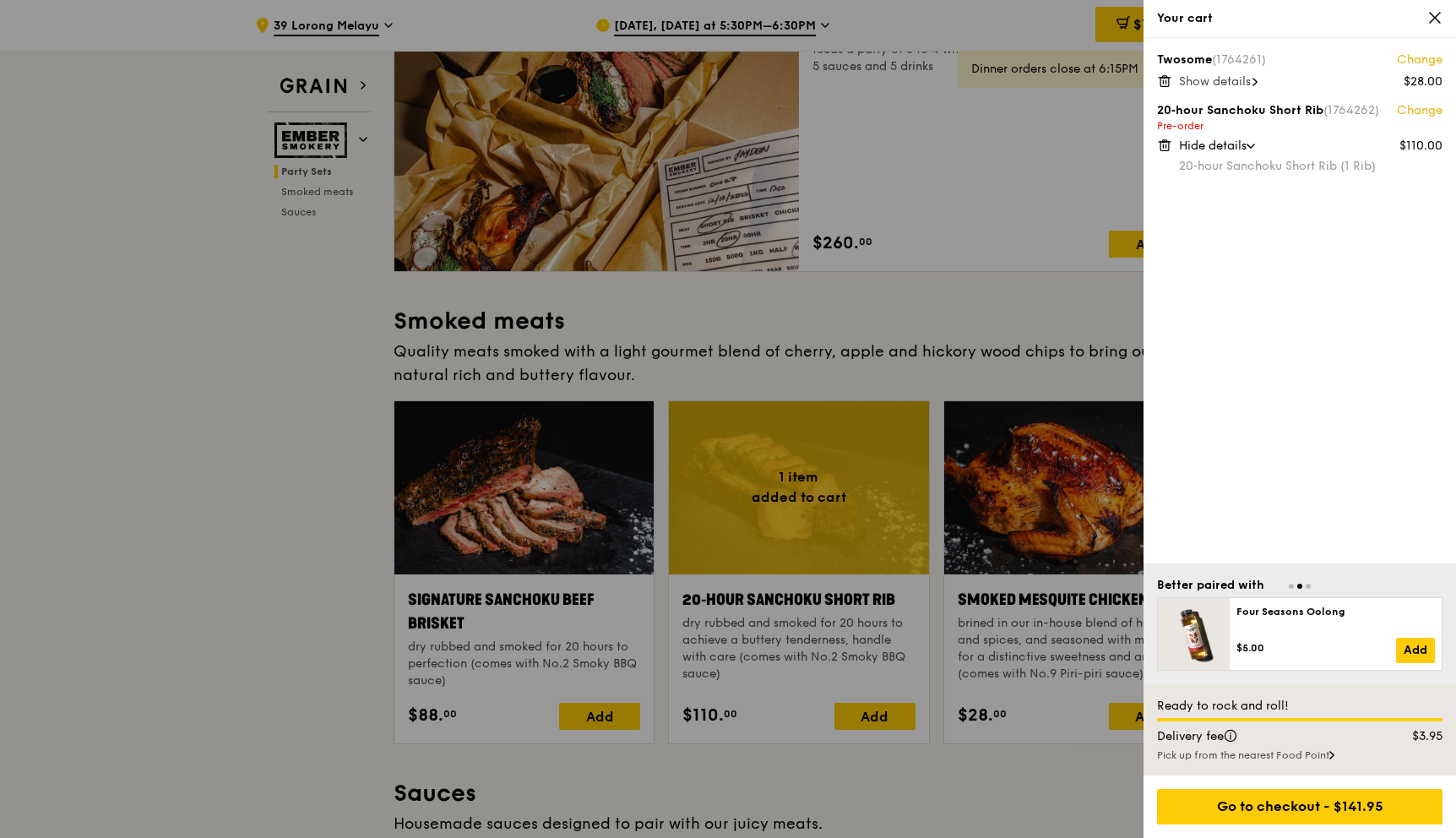
click at [1073, 233] on div at bounding box center [728, 419] width 1456 height 838
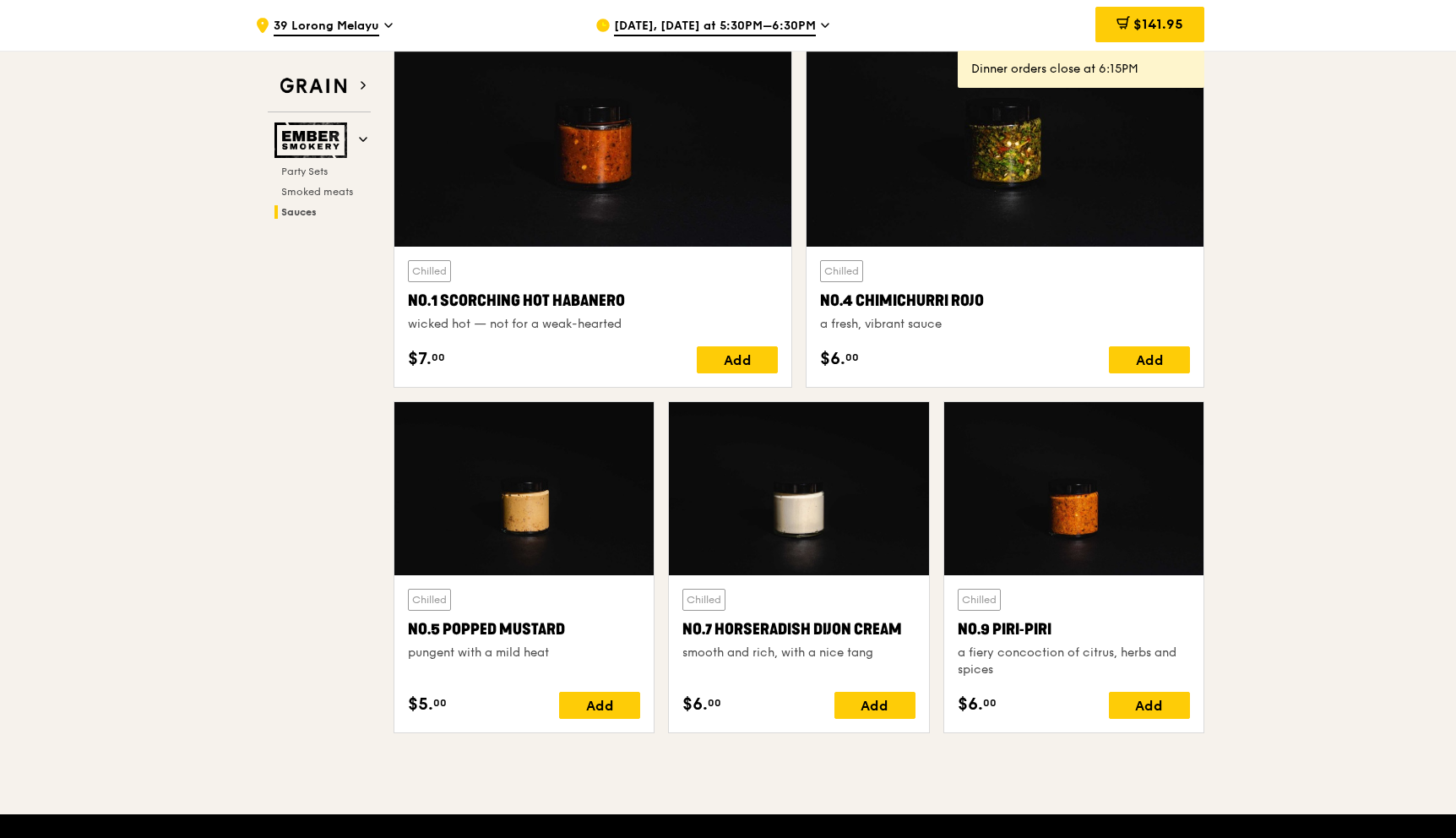
scroll to position [1618, 0]
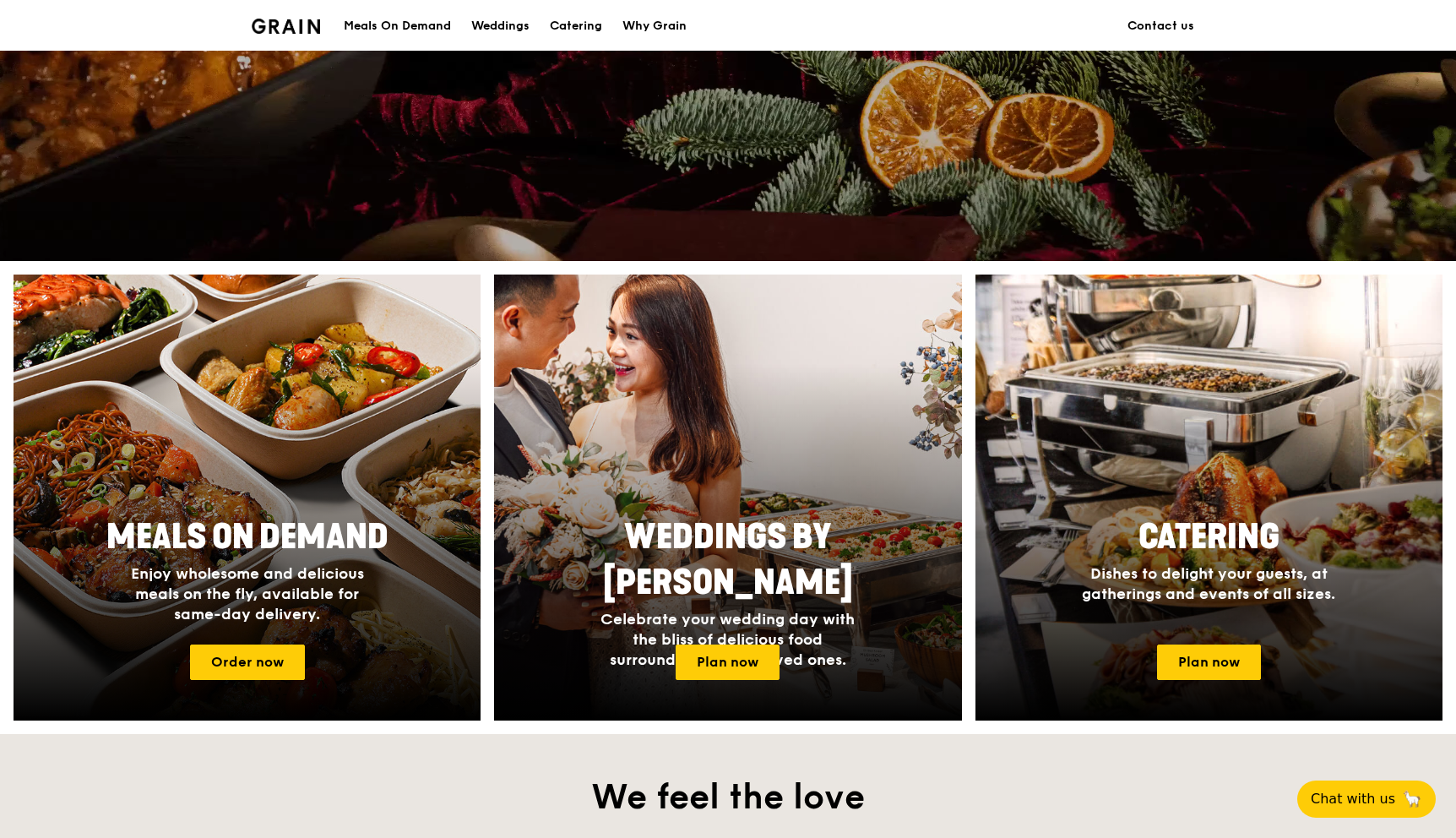
scroll to position [594, 0]
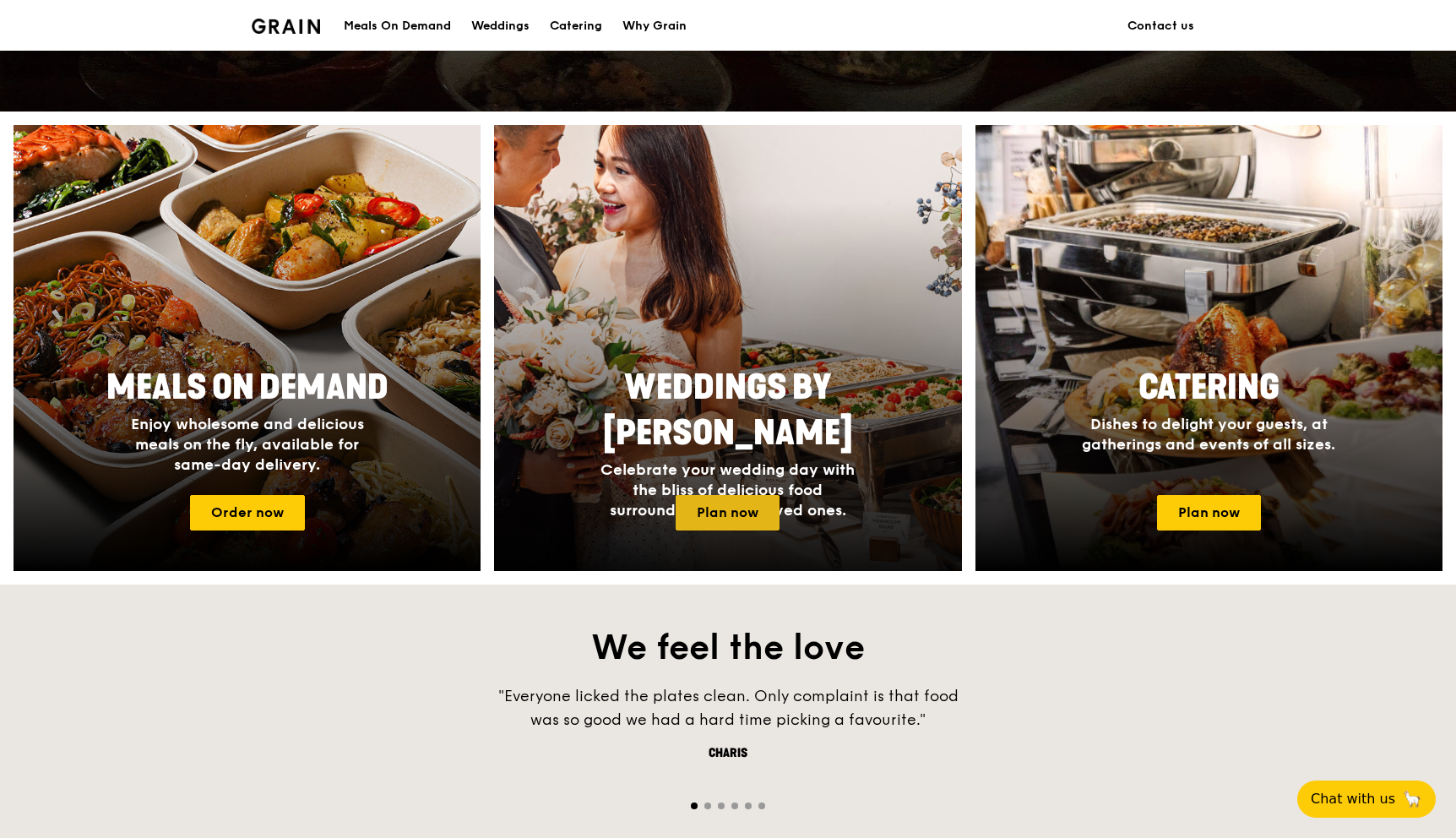
click at [737, 516] on link "Plan now" at bounding box center [728, 512] width 104 height 35
